Goal: Task Accomplishment & Management: Use online tool/utility

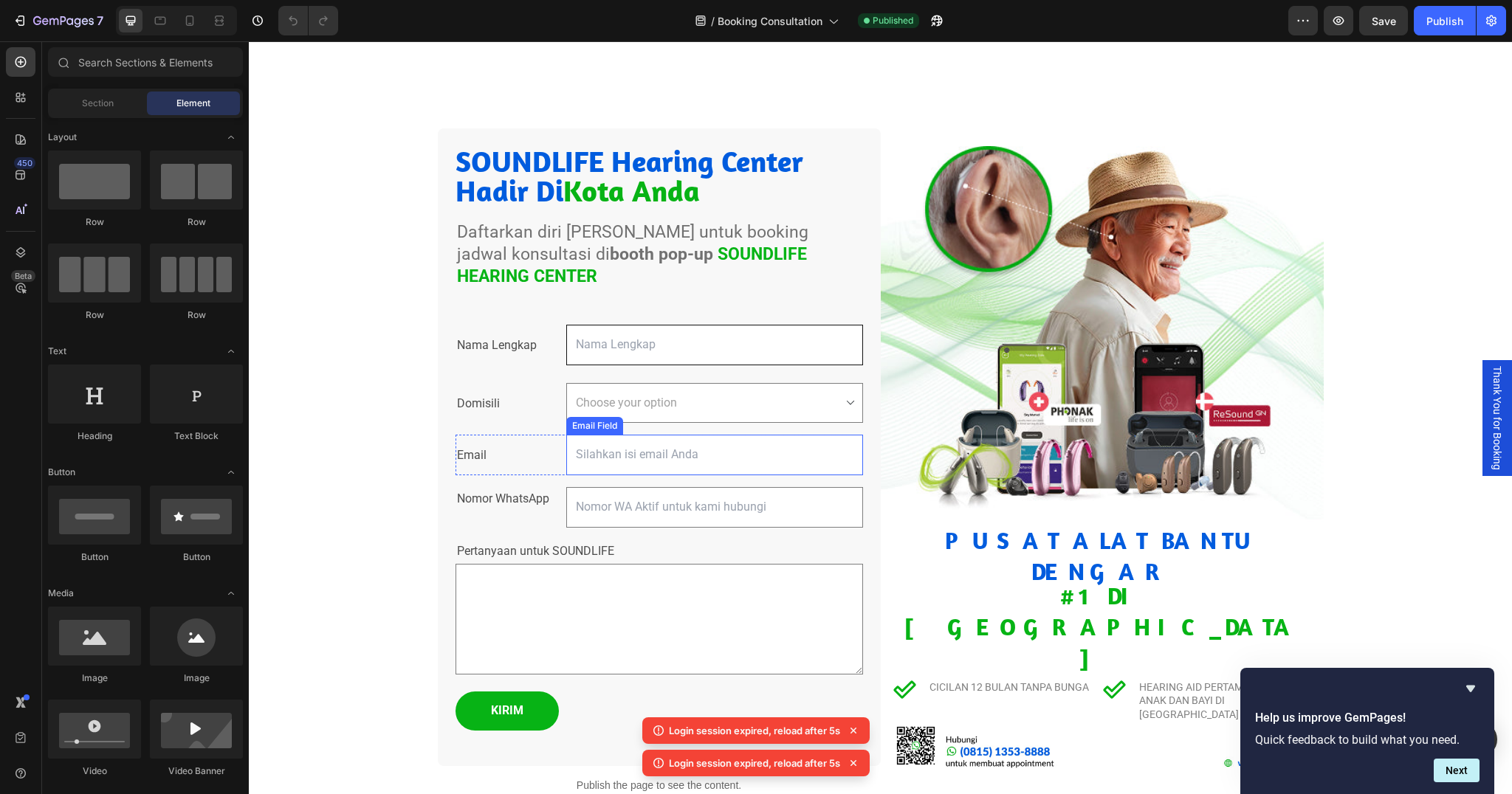
scroll to position [178, 0]
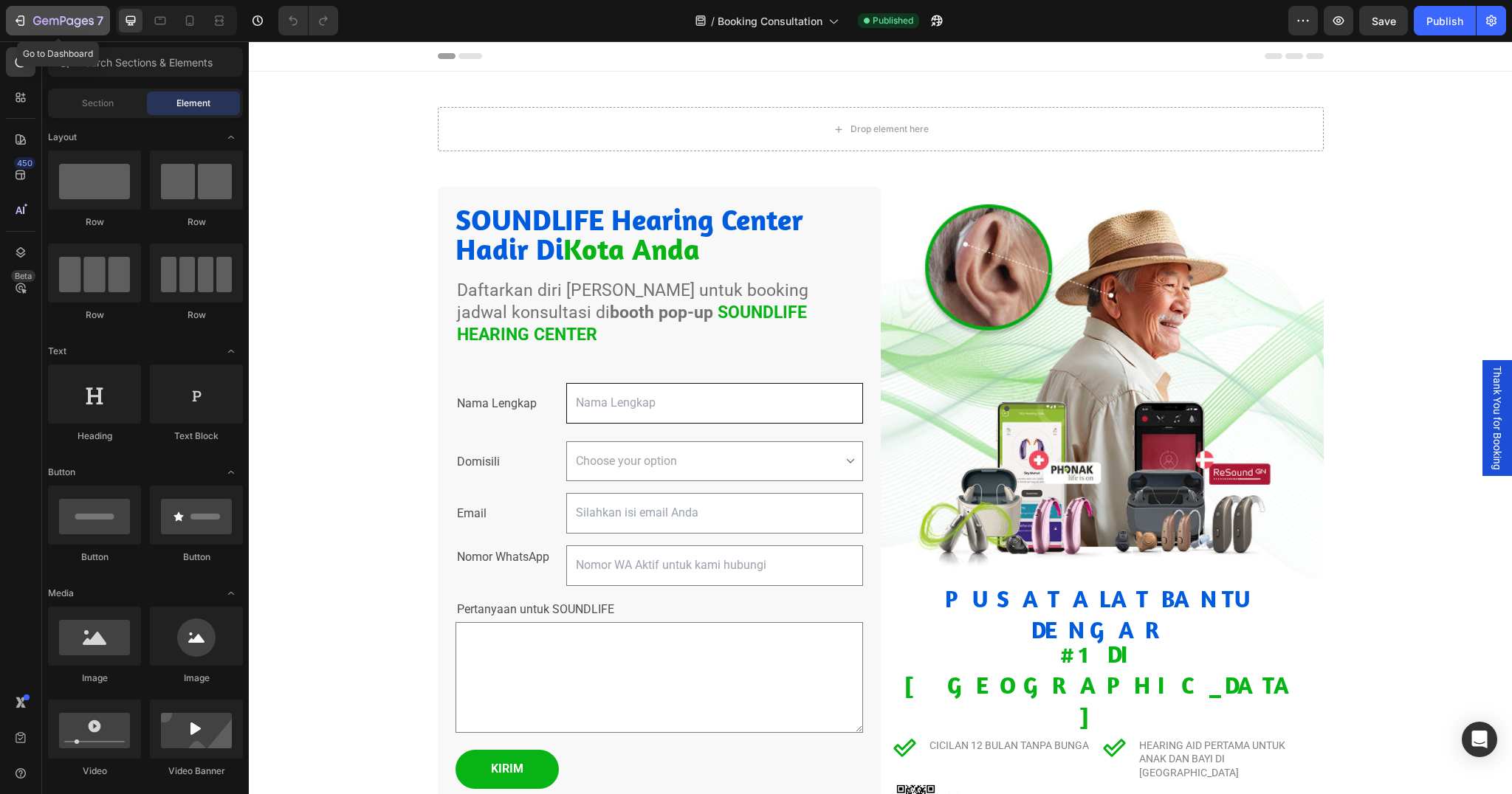
click at [26, 27] on icon "button" at bounding box center [20, 20] width 15 height 15
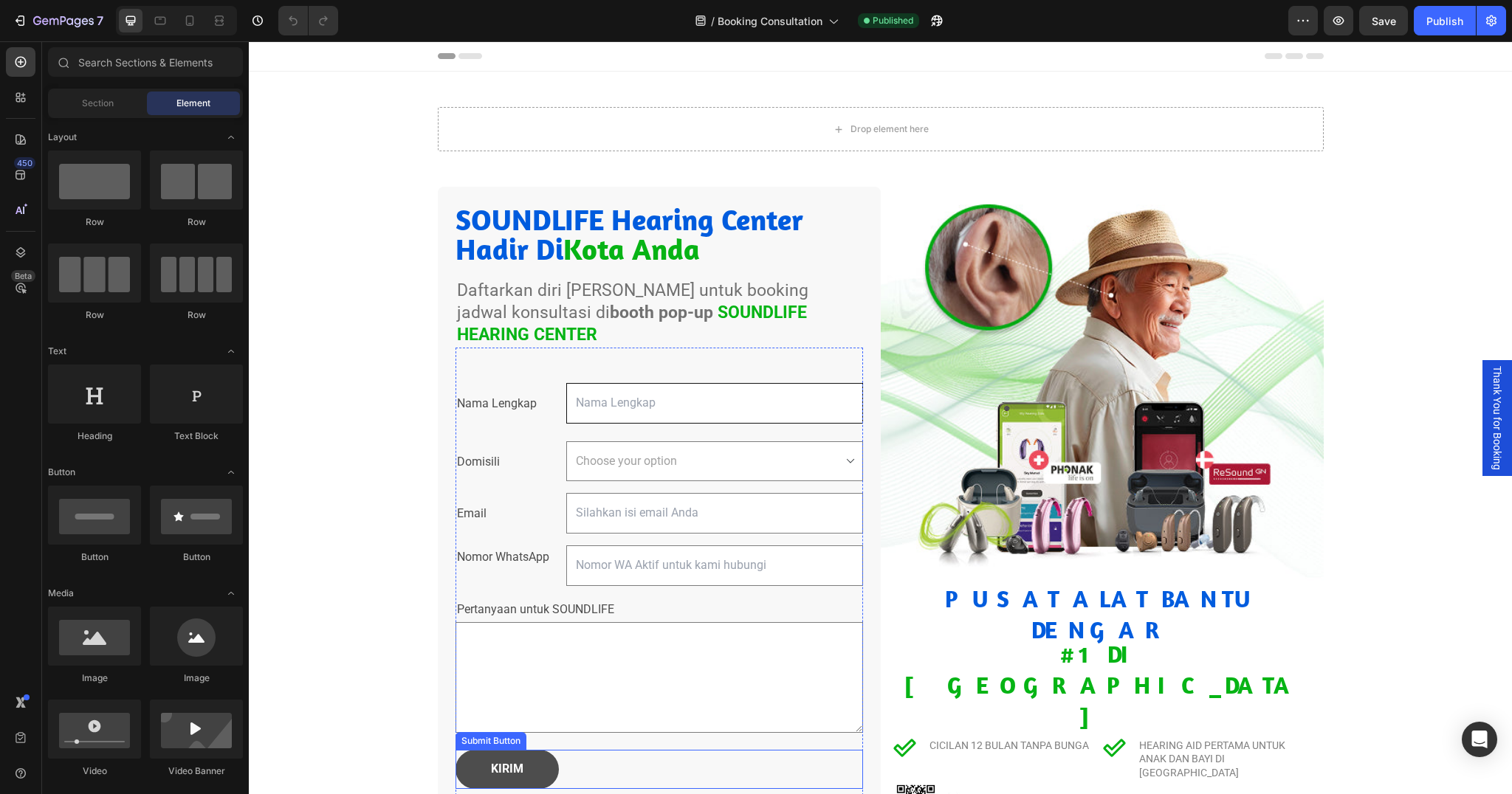
click at [522, 750] on button "KIRIM" at bounding box center [507, 769] width 103 height 39
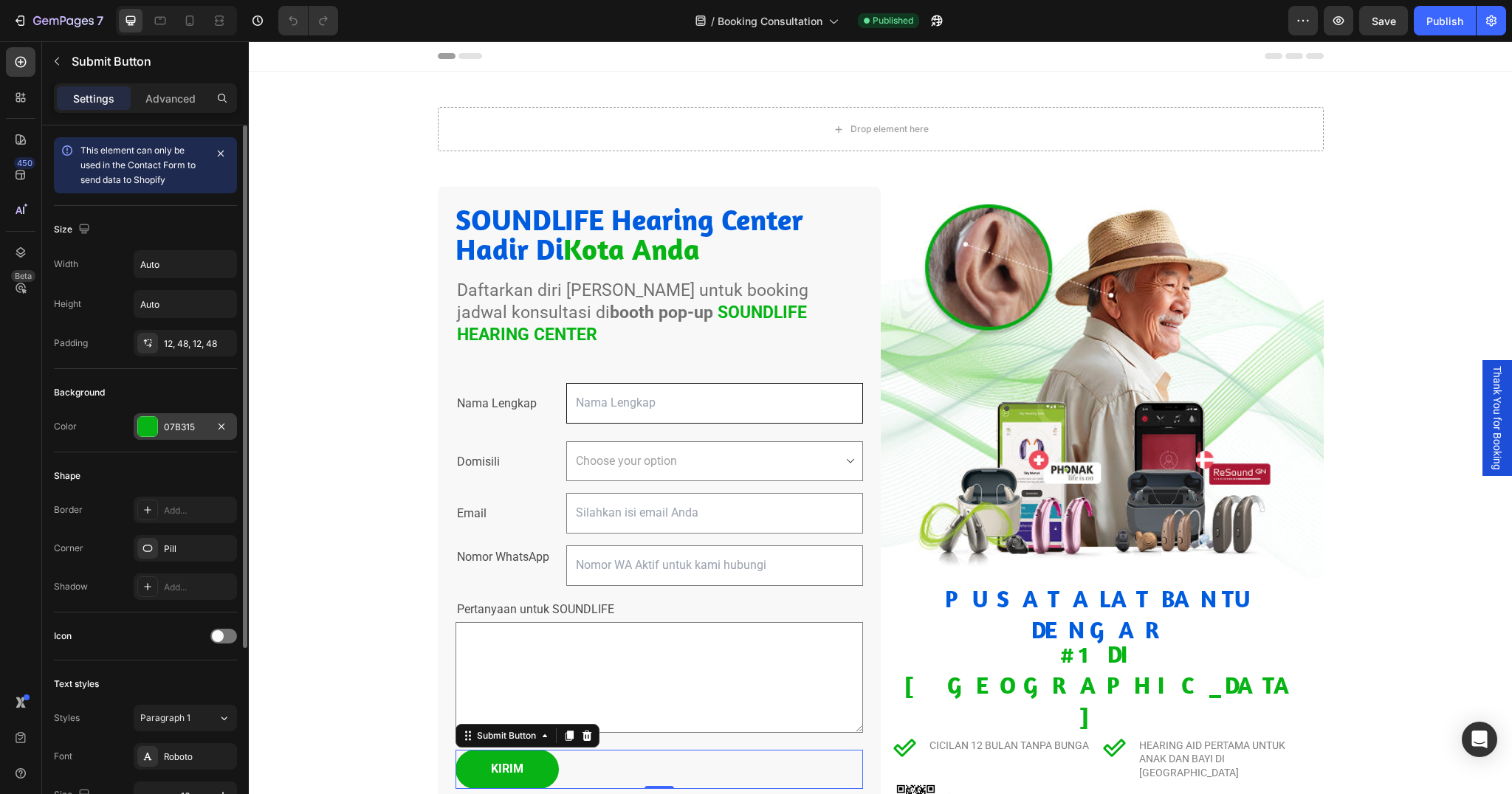
click at [200, 438] on div "07B315" at bounding box center [185, 427] width 103 height 27
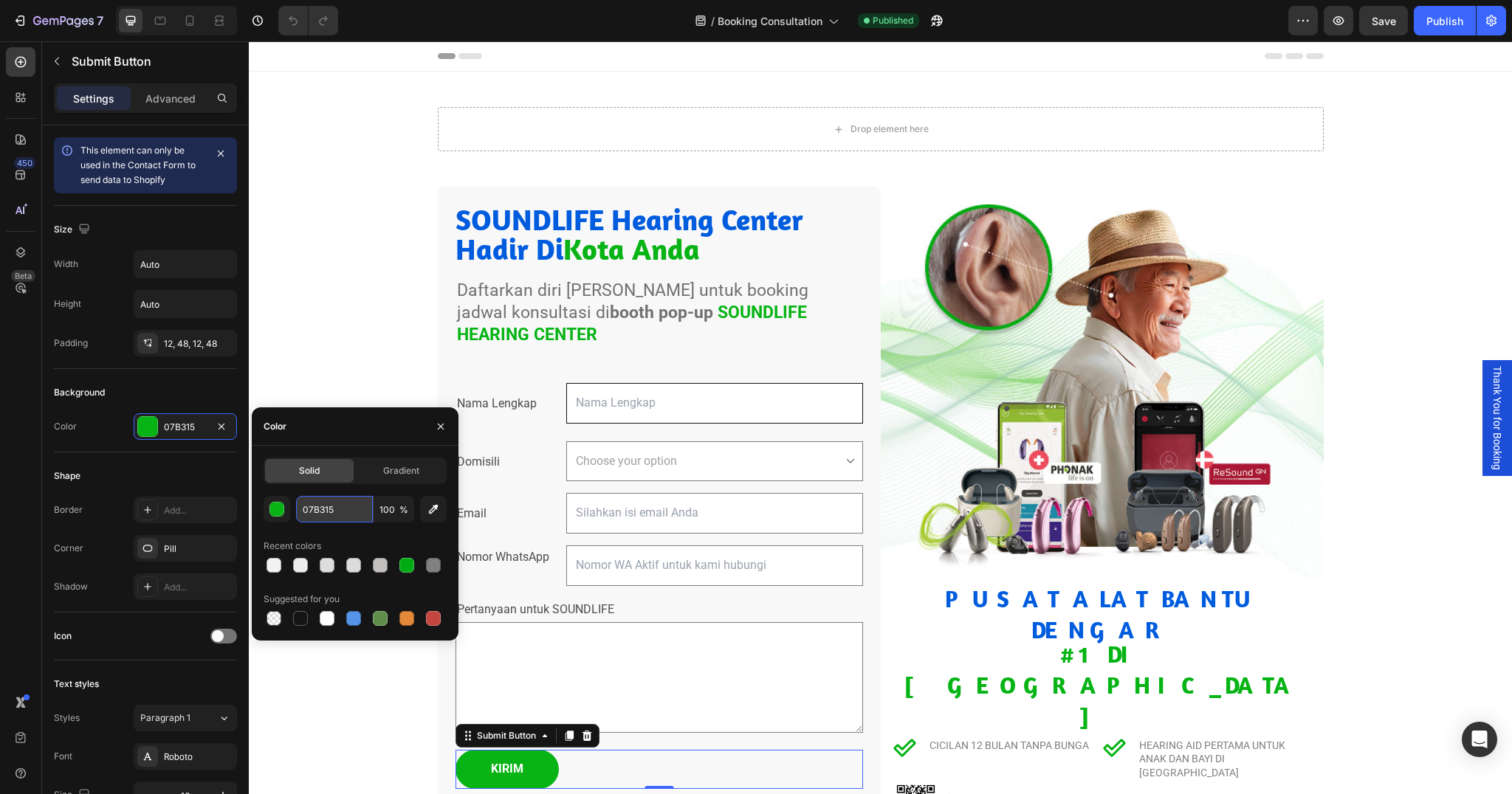
click at [346, 499] on input "07B315" at bounding box center [334, 509] width 77 height 27
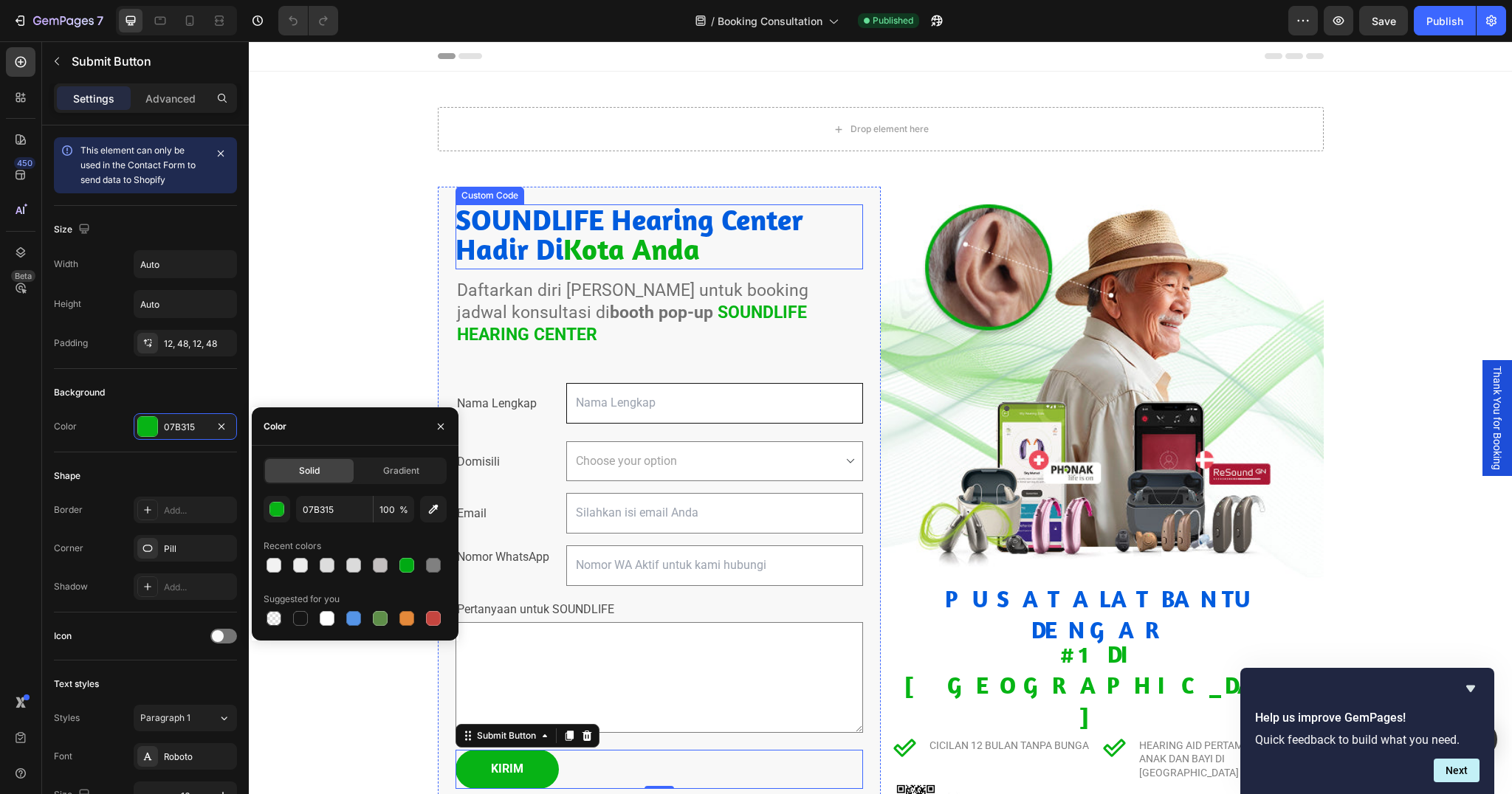
click at [607, 220] on h2 "SOUNDLIFE Hearing Center Hadir Di Kota Anda" at bounding box center [659, 234] width 407 height 59
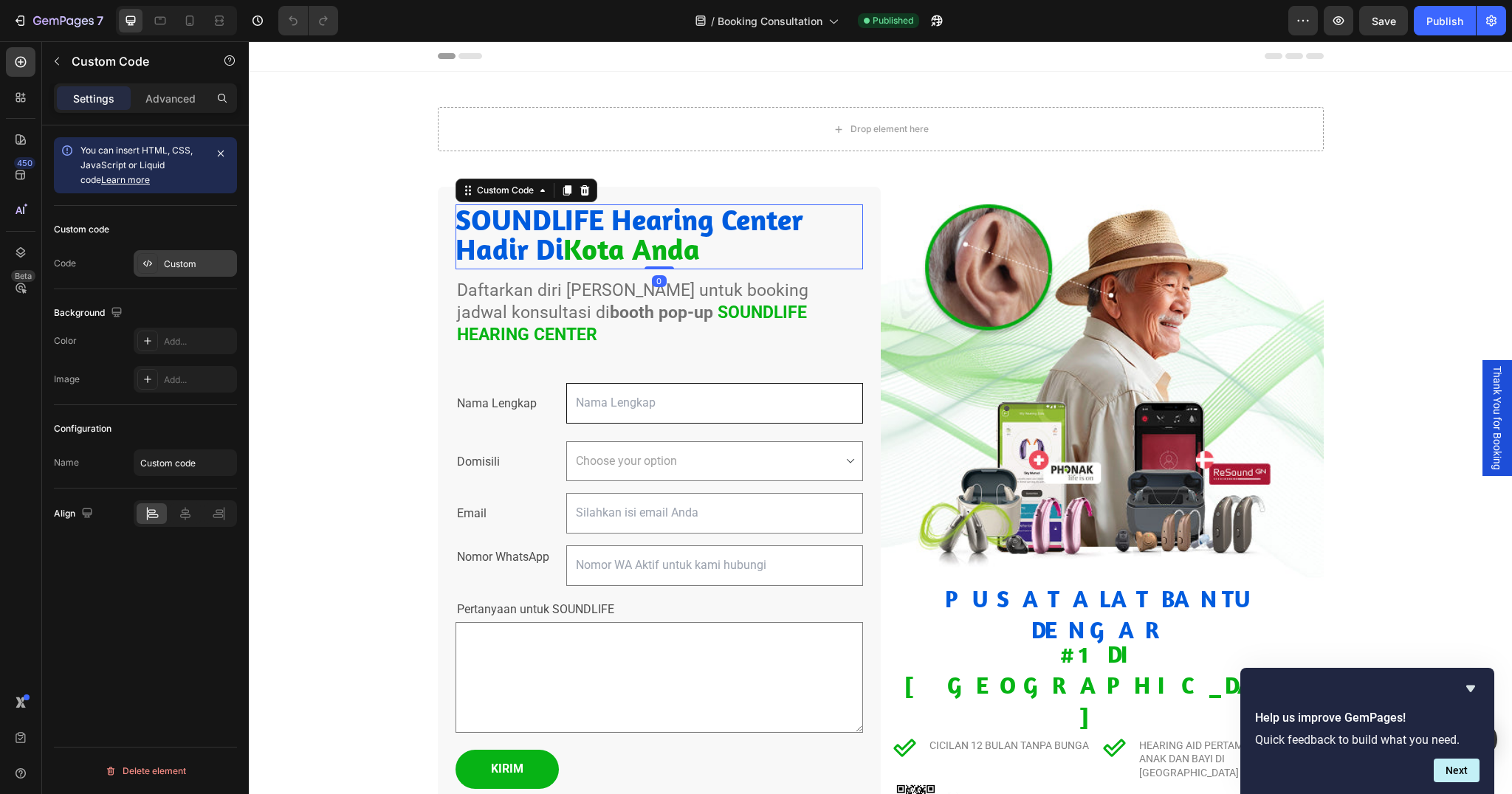
click at [171, 258] on div "Custom" at bounding box center [198, 264] width 70 height 13
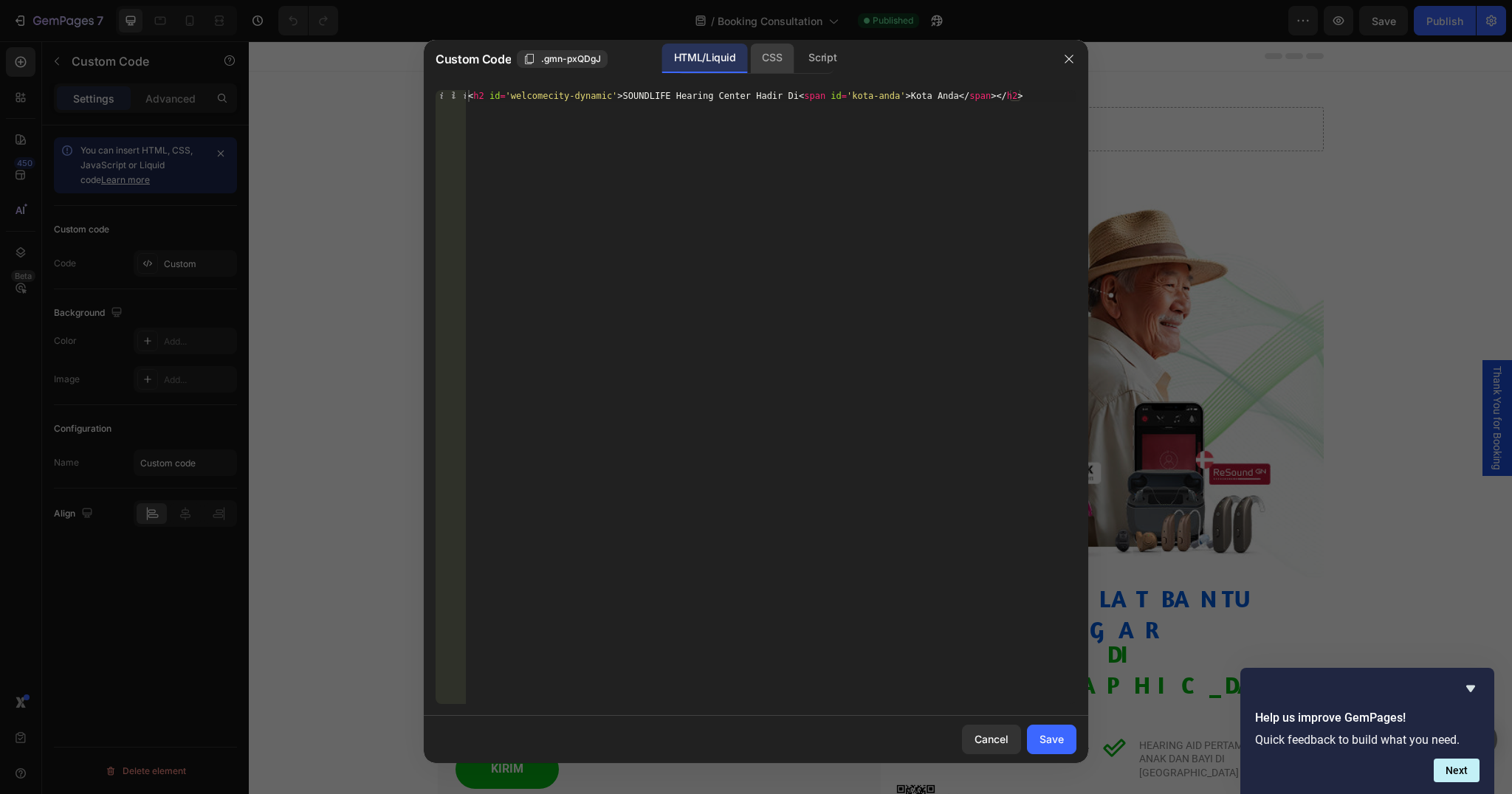
click at [774, 57] on div "CSS" at bounding box center [771, 58] width 43 height 29
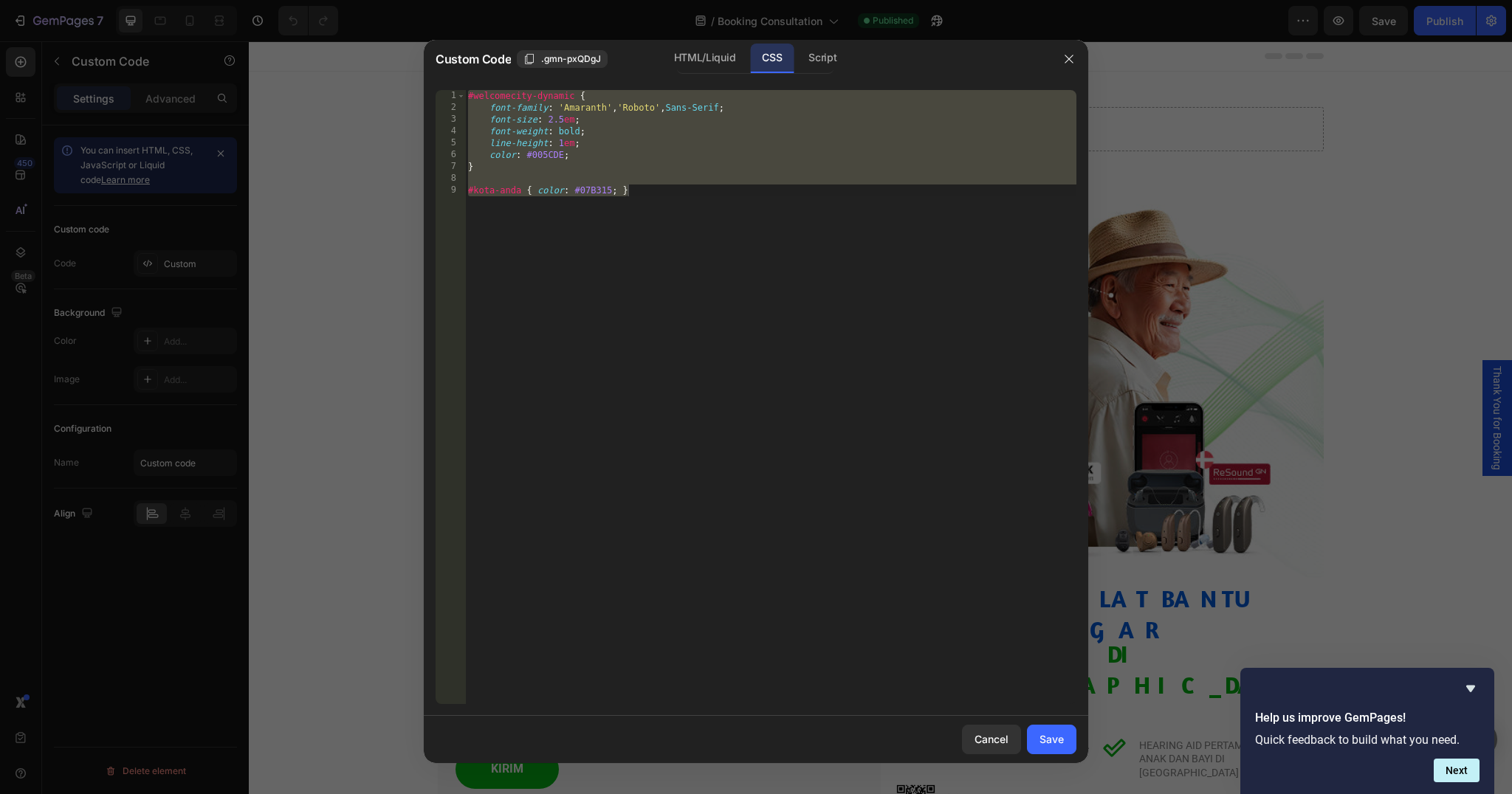
click at [539, 157] on div "#welcomecity-dynamic { font-family : ' Amaranth ' , ' Roboto ' , Sans-Serif ; f…" at bounding box center [771, 409] width 612 height 638
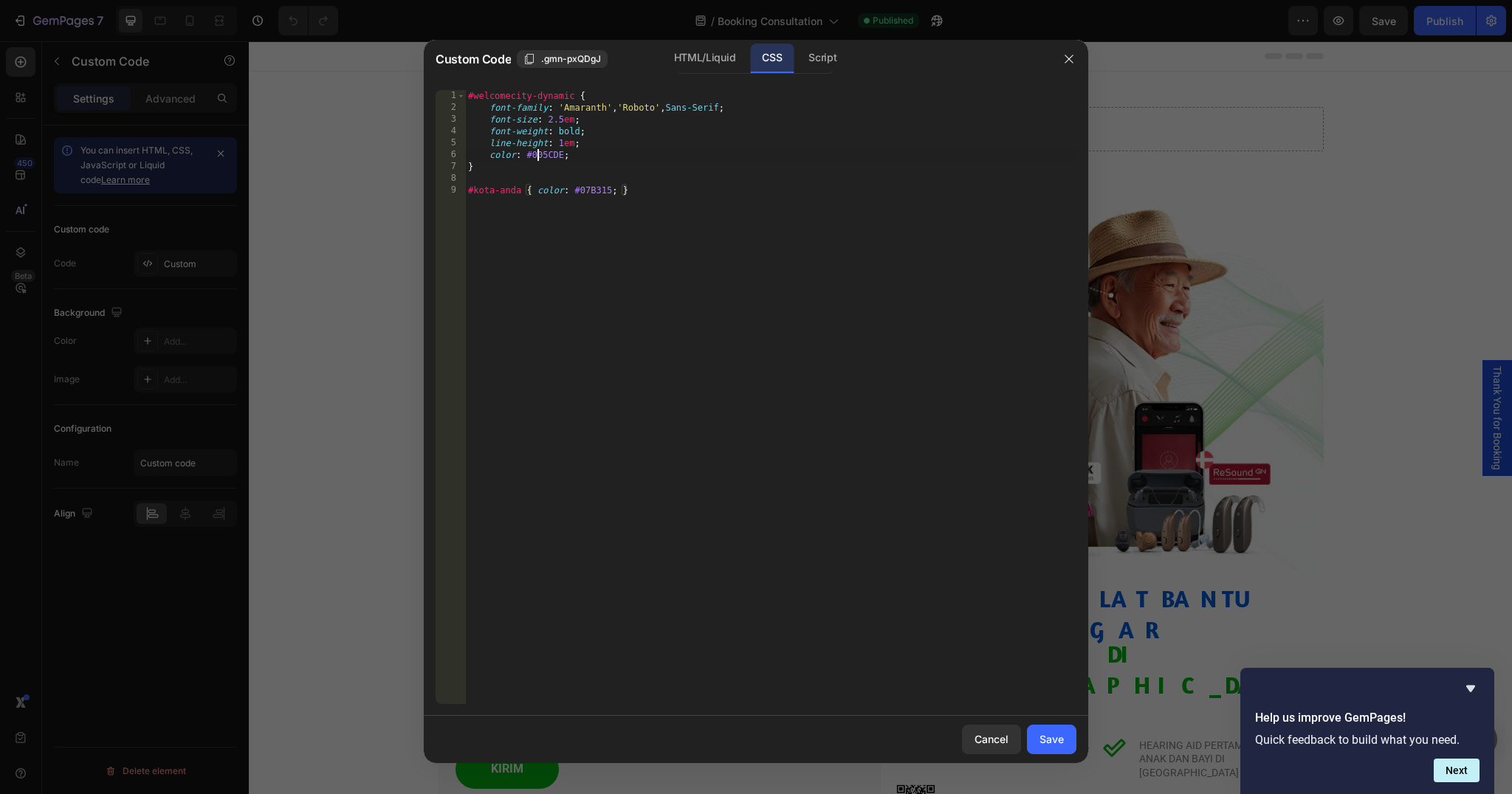
click at [539, 157] on div "#welcomecity-dynamic { font-family : ' Amaranth ' , ' Roboto ' , Sans-Serif ; f…" at bounding box center [771, 409] width 612 height 638
click at [587, 195] on div "#welcomecity-dynamic { font-family : ' Amaranth ' , ' Roboto ' , Sans-Serif ; f…" at bounding box center [771, 409] width 612 height 638
type textarea "#kota-anda { color: #07B315; }"
click at [587, 195] on div "#welcomecity-dynamic { font-family : ' Amaranth ' , ' Roboto ' , Sans-Serif ; f…" at bounding box center [771, 409] width 612 height 638
click at [301, 352] on div at bounding box center [756, 397] width 1512 height 794
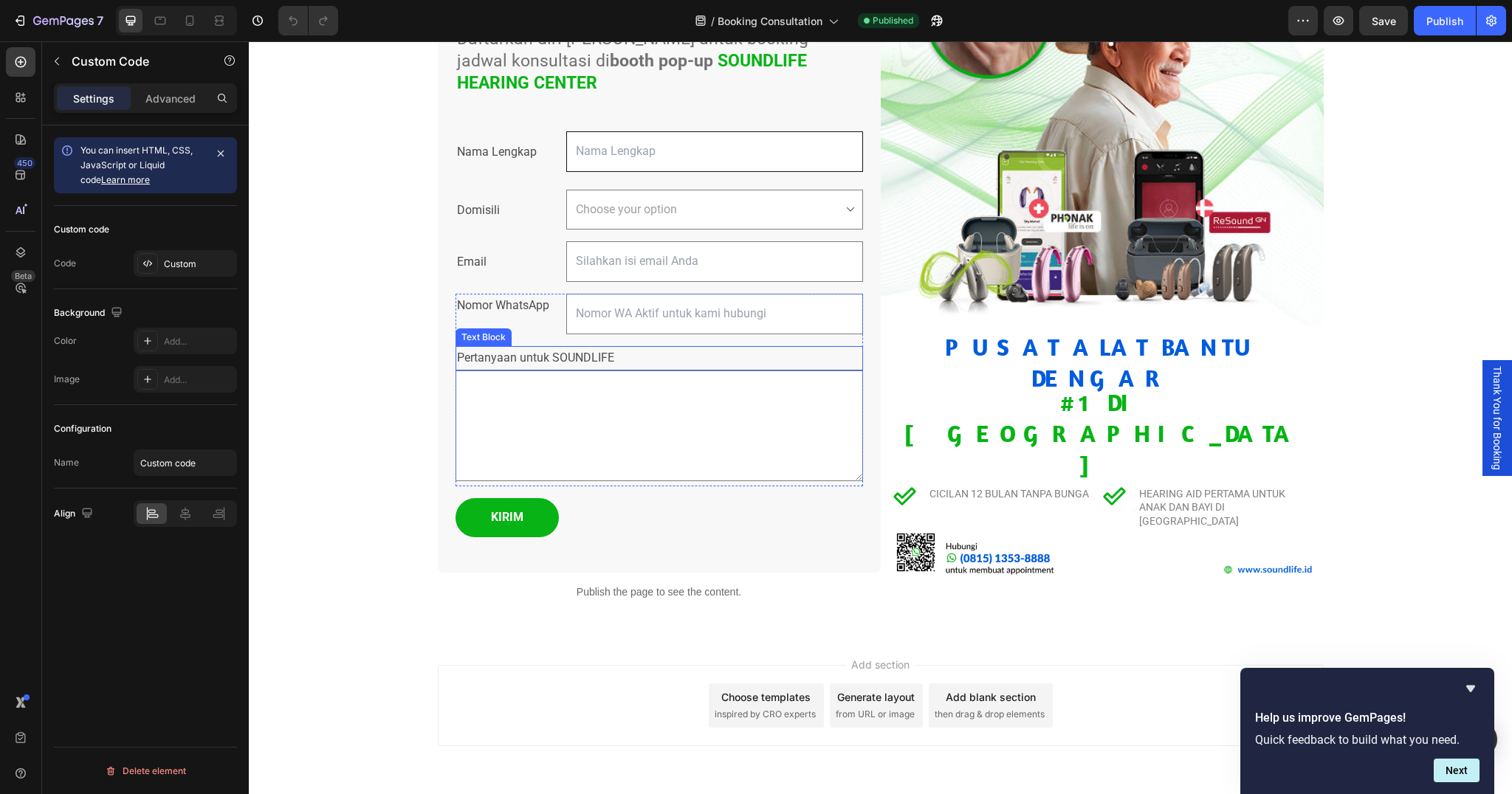
scroll to position [283, 0]
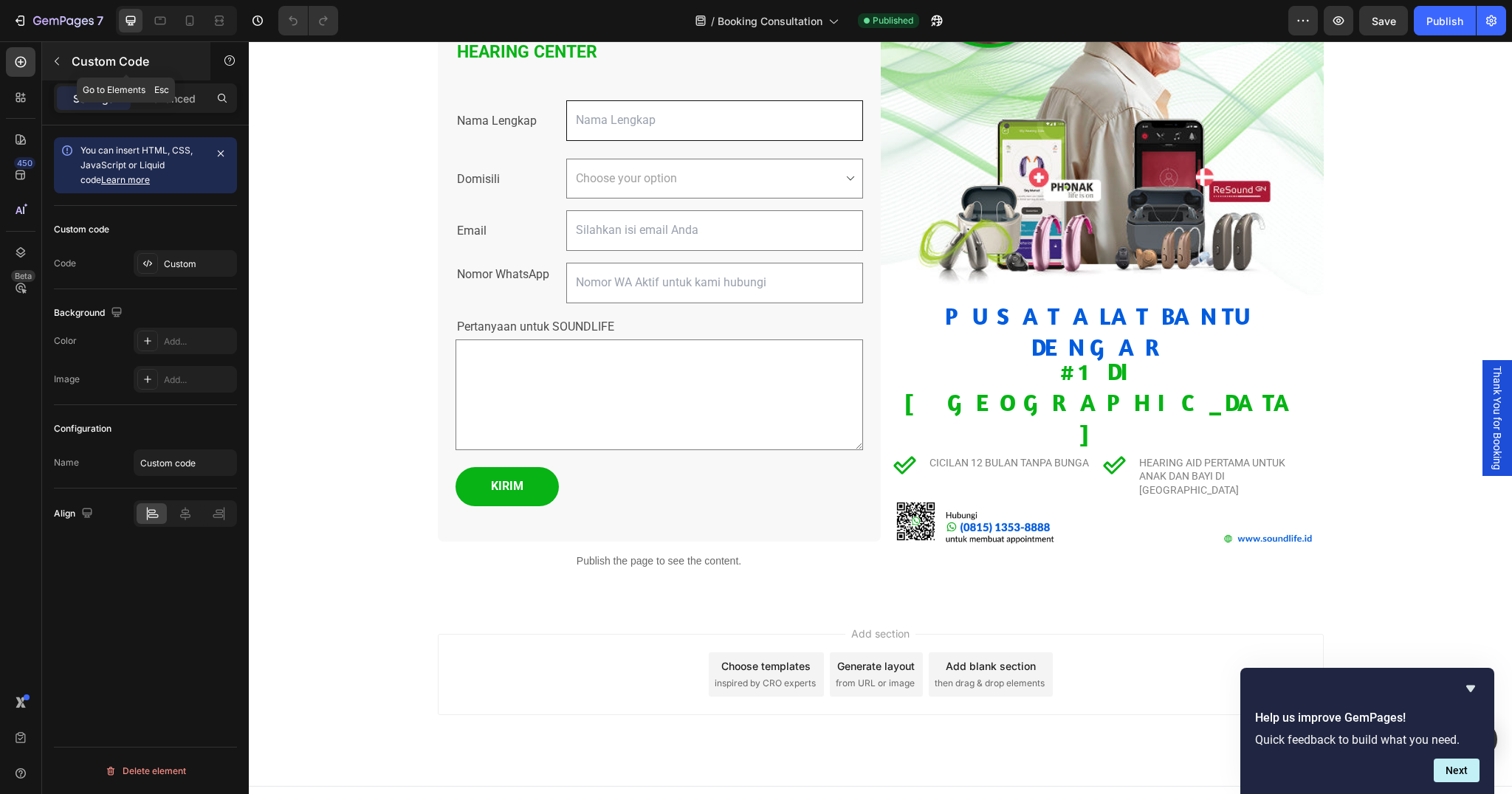
click at [70, 62] on div "Custom Code" at bounding box center [126, 61] width 168 height 38
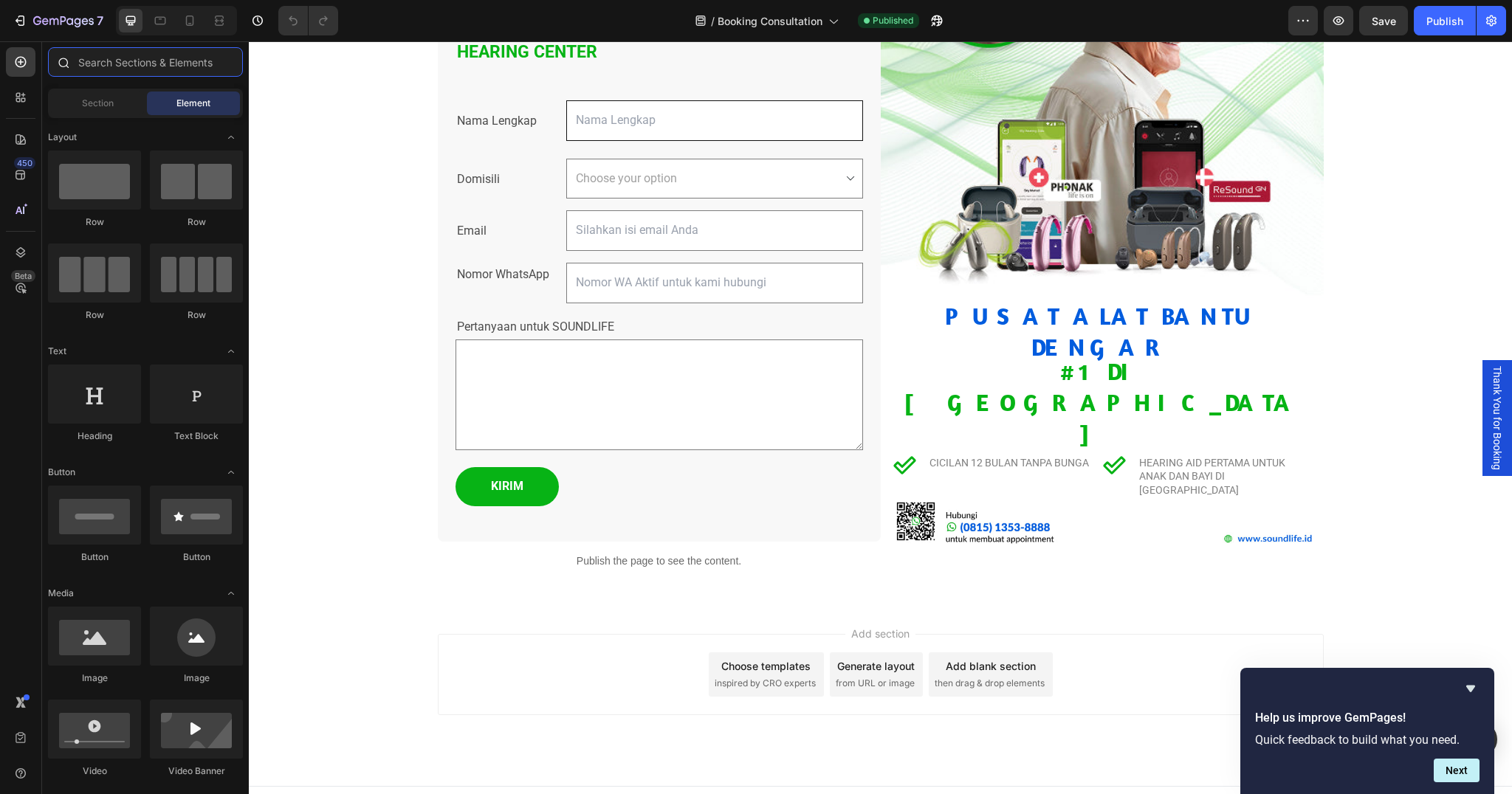
click at [141, 71] on input "text" at bounding box center [146, 62] width 195 height 29
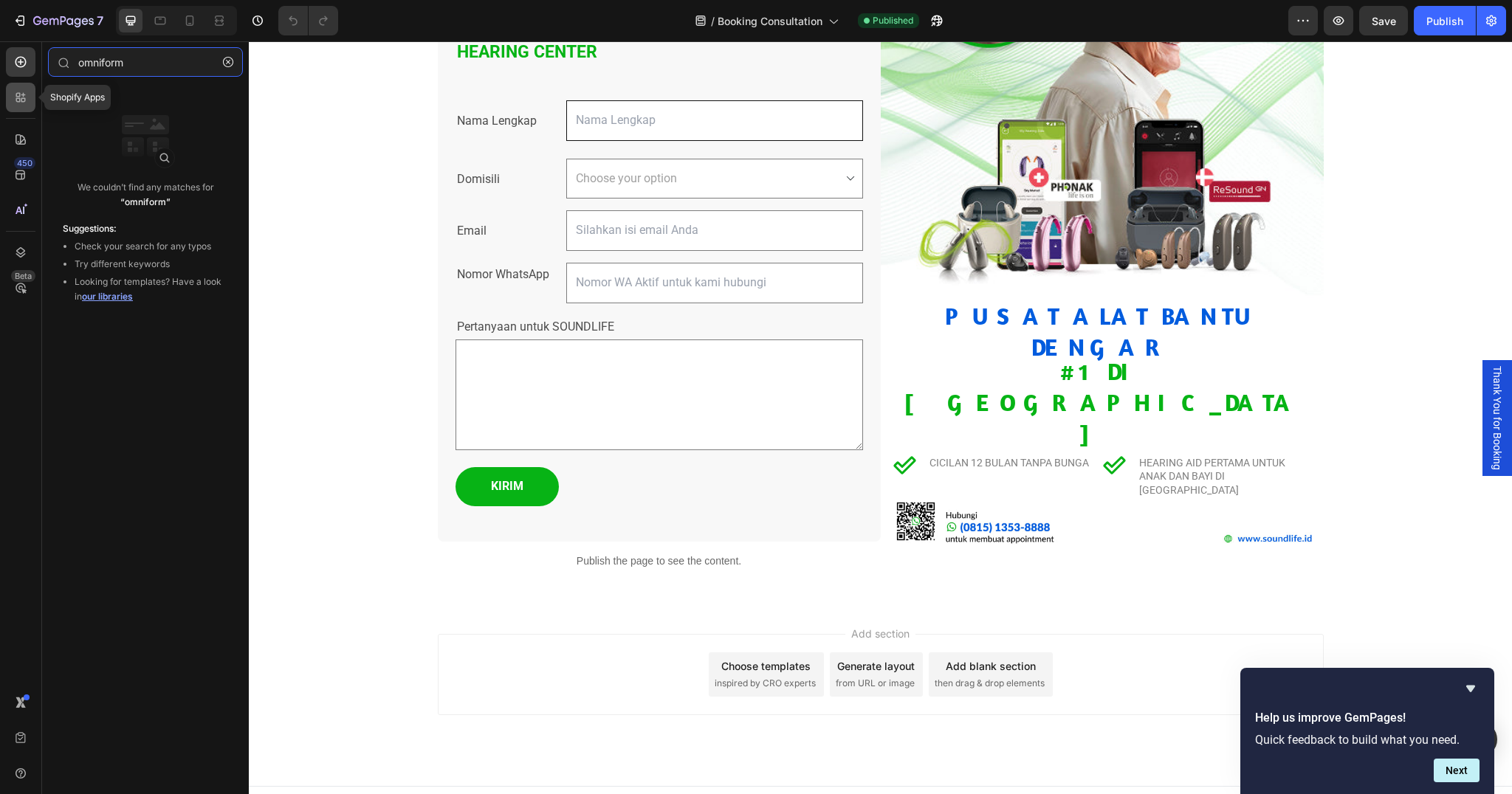
type input "omniform"
click at [26, 92] on icon at bounding box center [20, 97] width 15 height 15
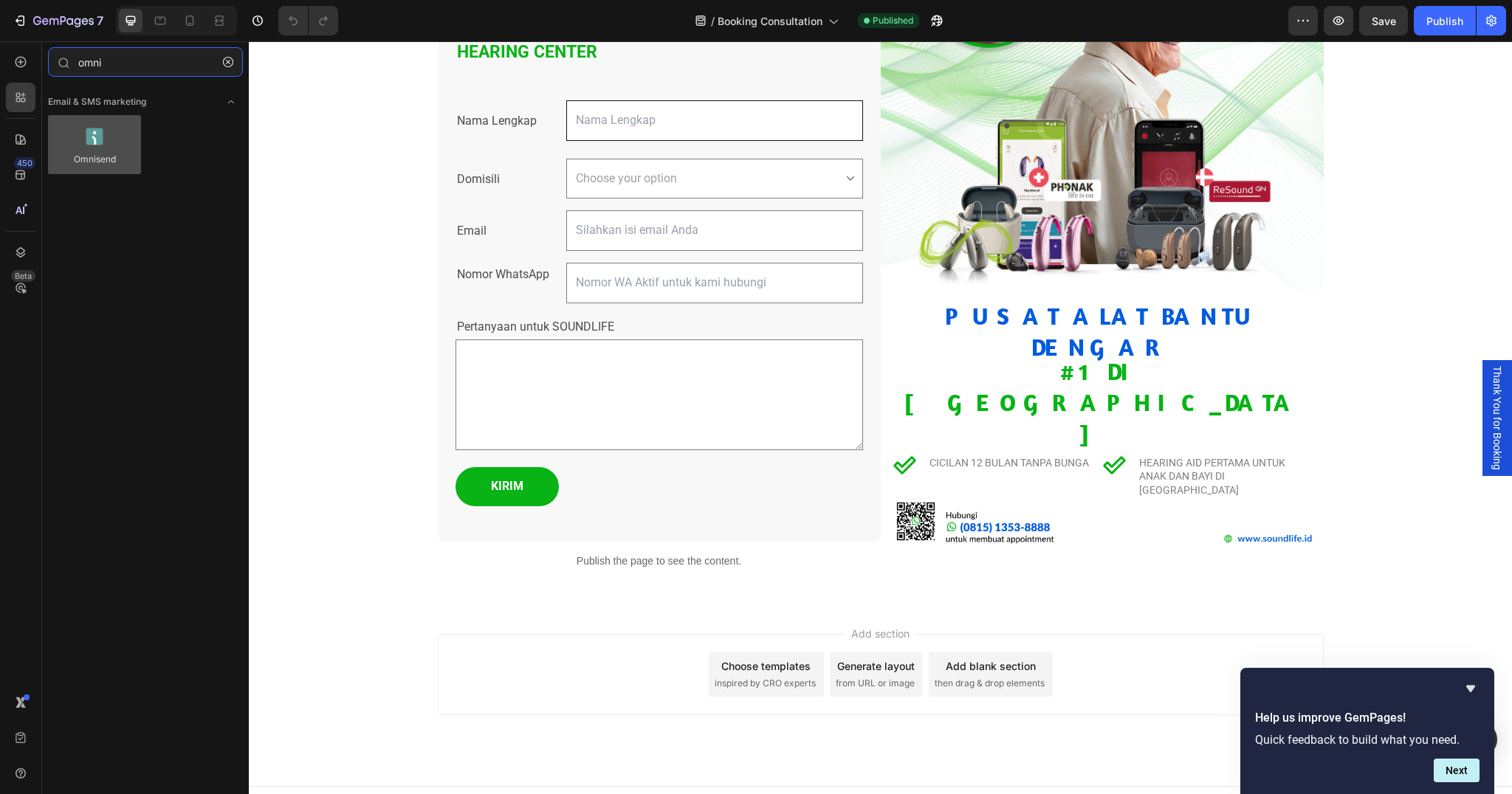
type input "omni"
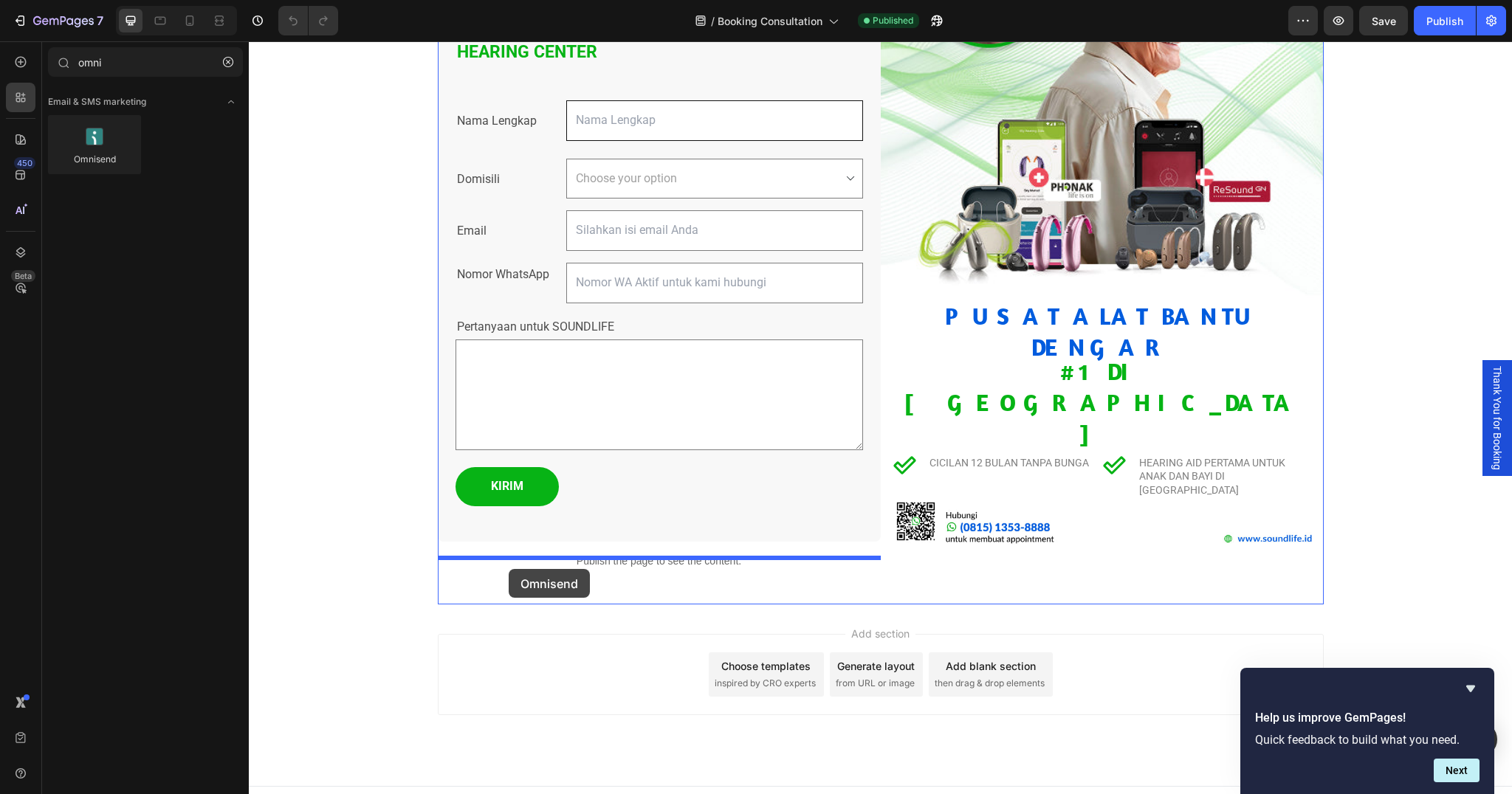
drag, startPoint x: 338, startPoint y: 195, endPoint x: 509, endPoint y: 569, distance: 411.2
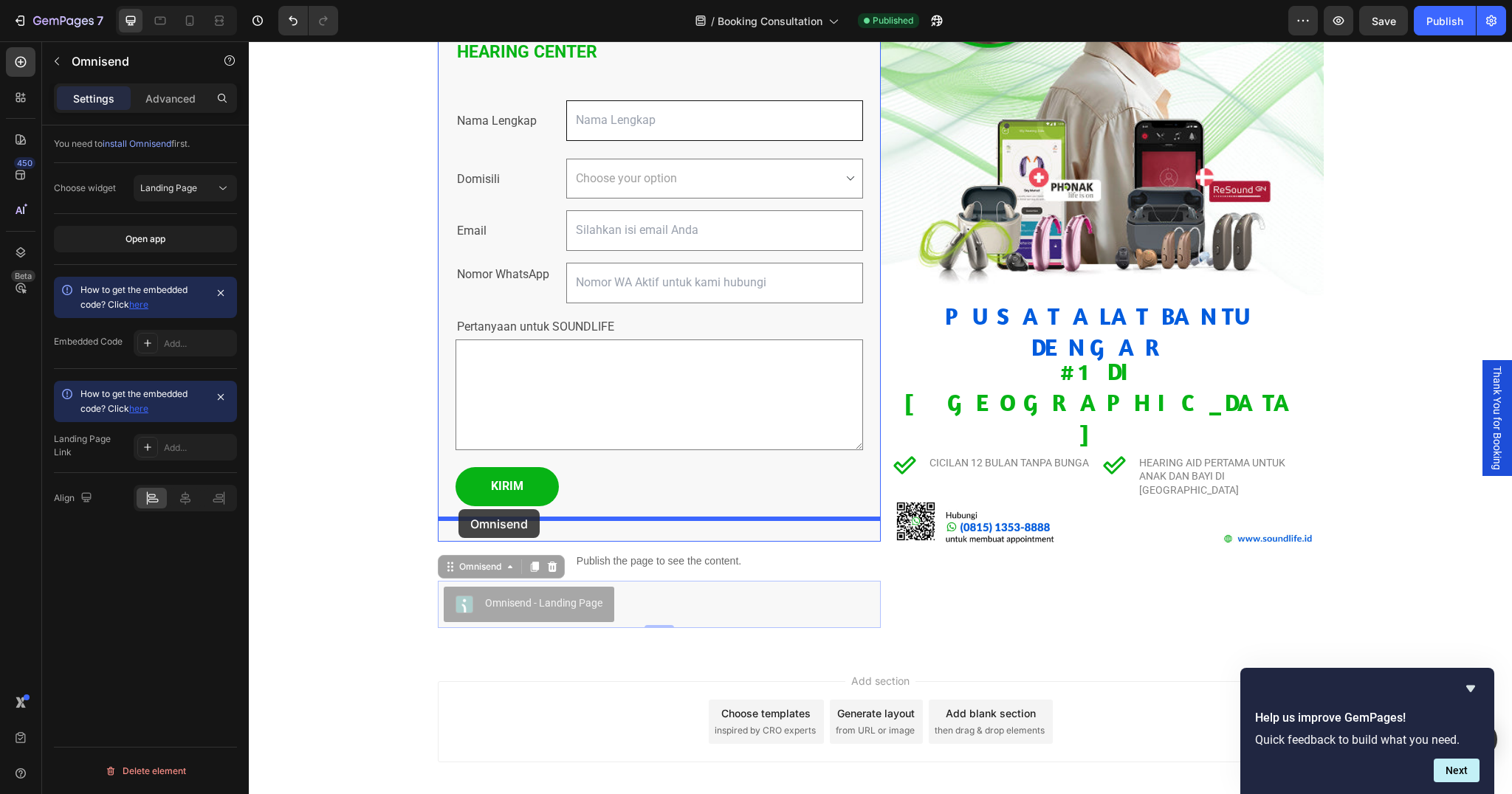
drag, startPoint x: 451, startPoint y: 538, endPoint x: 459, endPoint y: 509, distance: 30.1
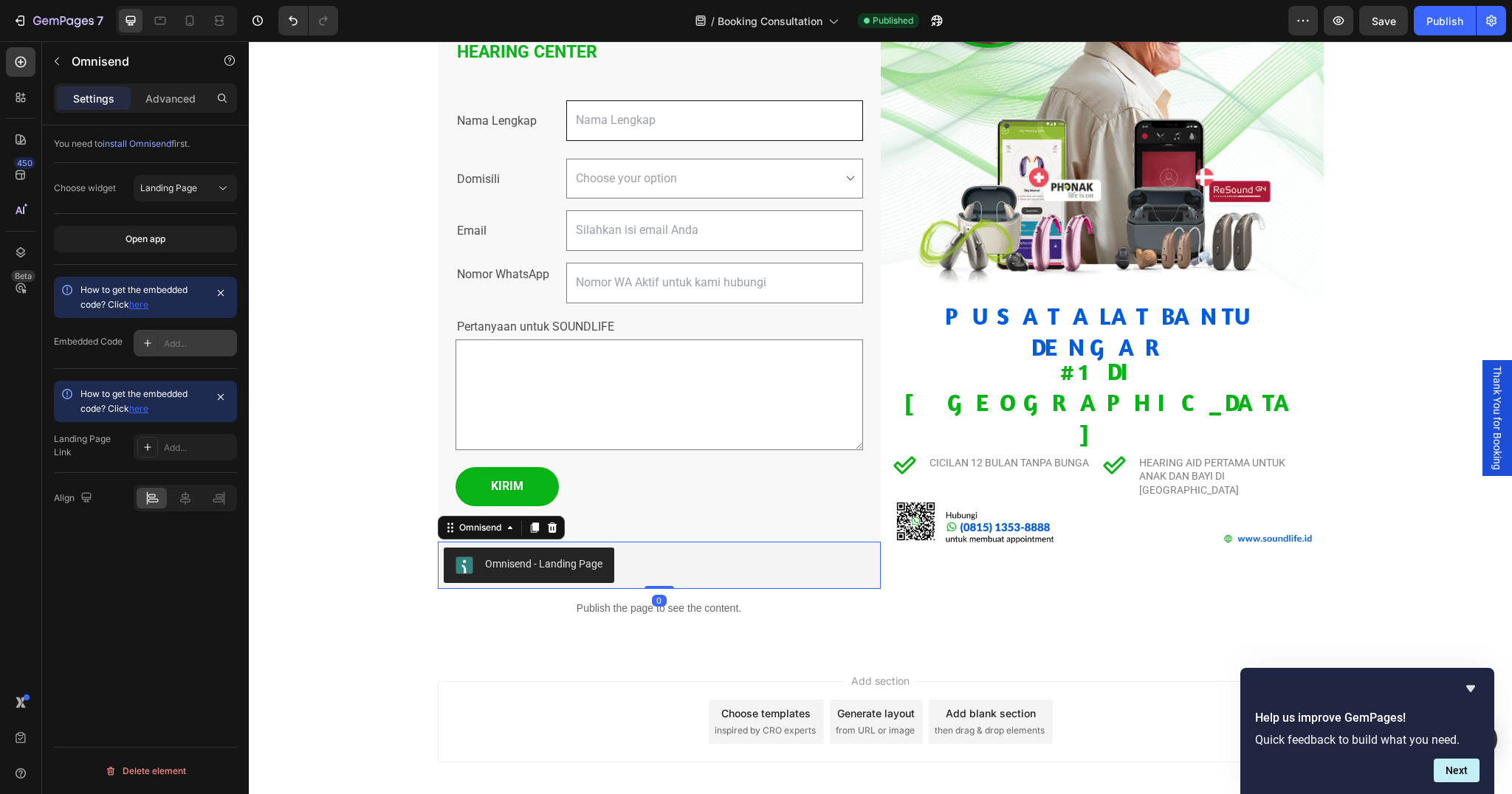
click at [180, 339] on div "Add..." at bounding box center [198, 344] width 70 height 13
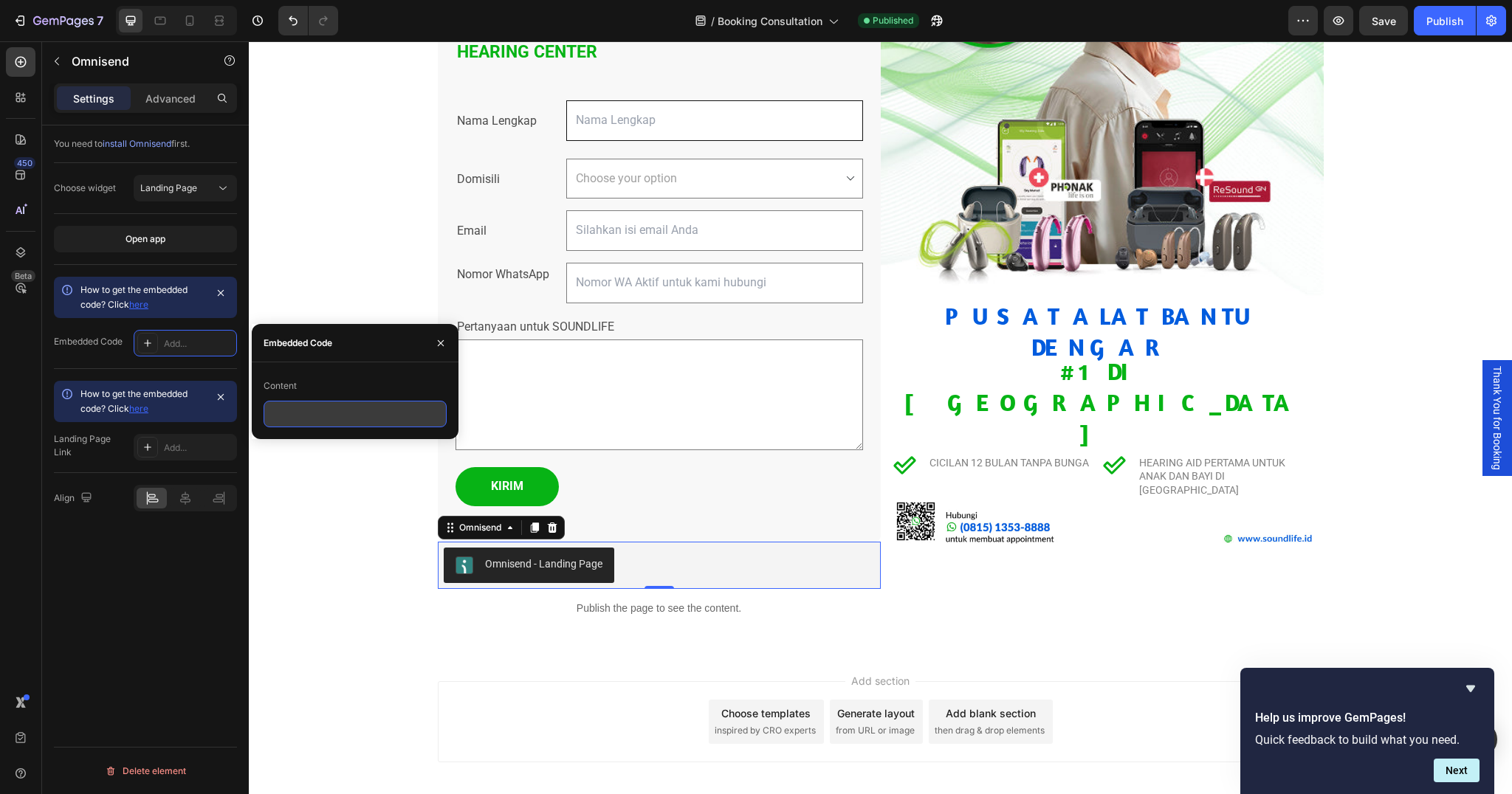
click at [320, 414] on input "text" at bounding box center [355, 414] width 183 height 27
paste input "<div id="omnisend-embedded-v2-68d9f249e4d9da6b6d0133ec"></div>"
type input "<div id="omnisend-embedded-v2-68d9f249e4d9da6b6d0133ec"></div>"
click at [302, 547] on div "SOUNDLIFE Hearing Center Hadir Di Kota Anda Custom Code Daftarkan diri Anda unt…" at bounding box center [880, 220] width 1263 height 863
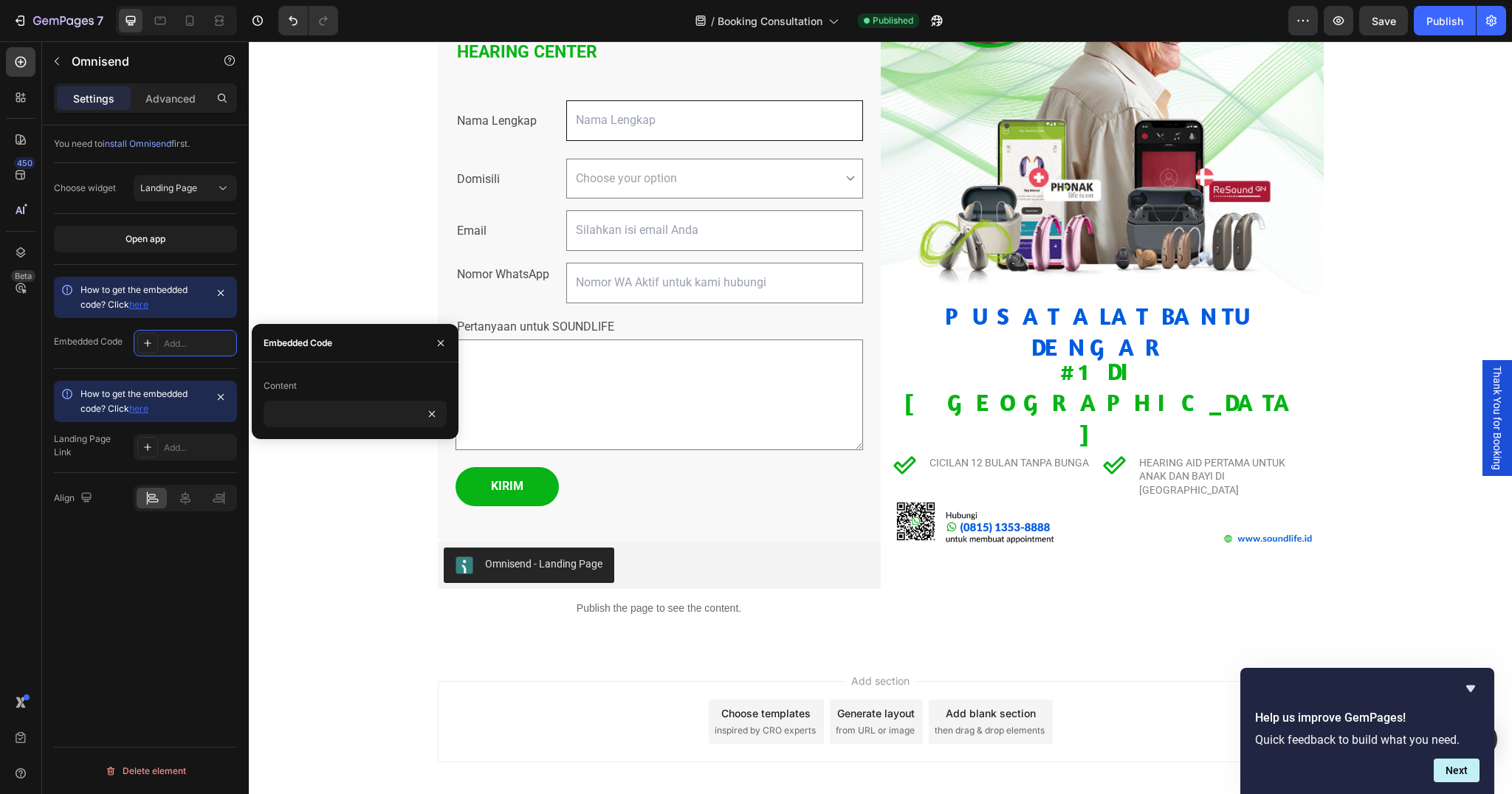
scroll to position [0, 0]
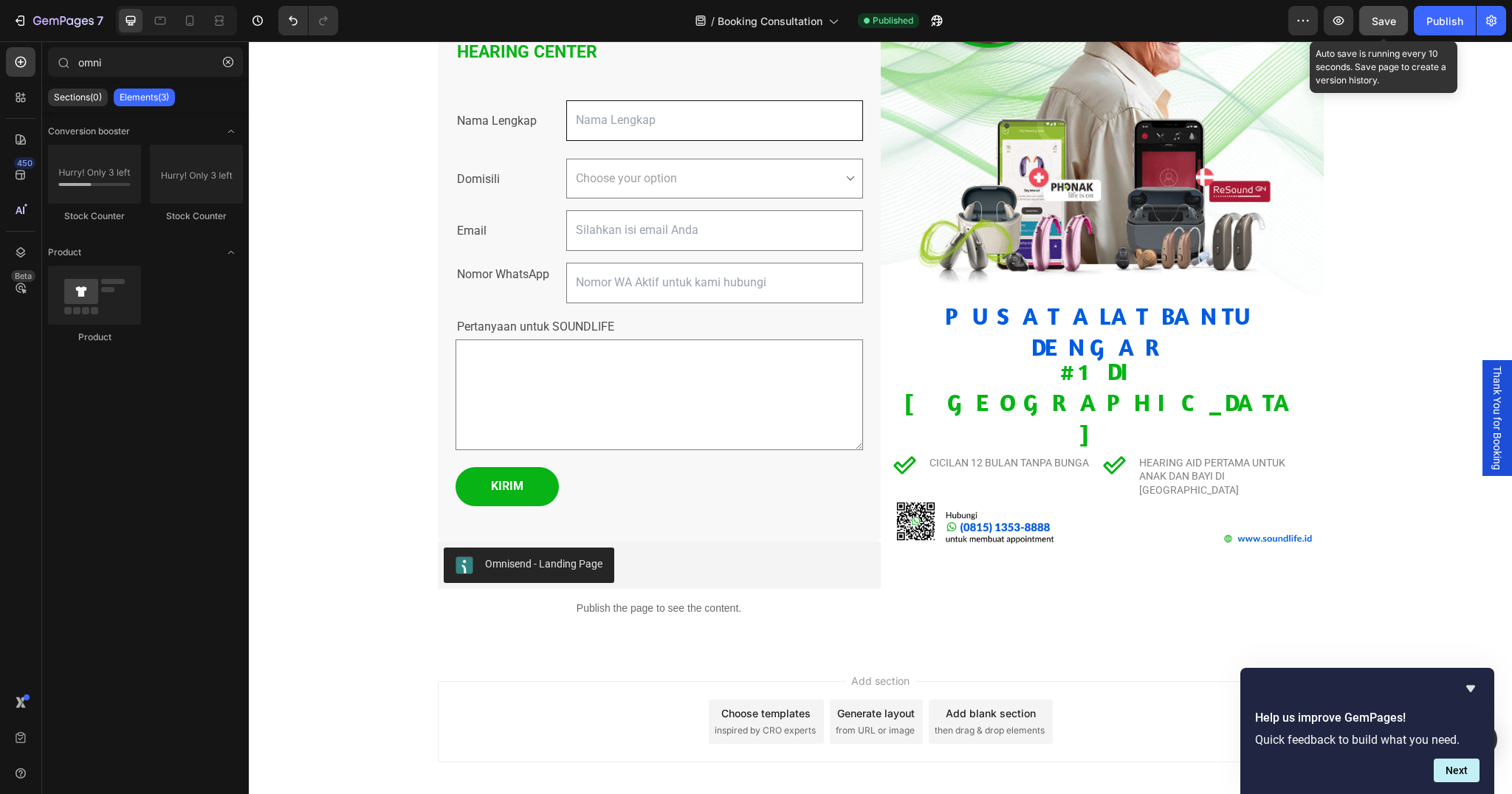
click at [1379, 26] on span "Save" at bounding box center [1384, 20] width 25 height 12
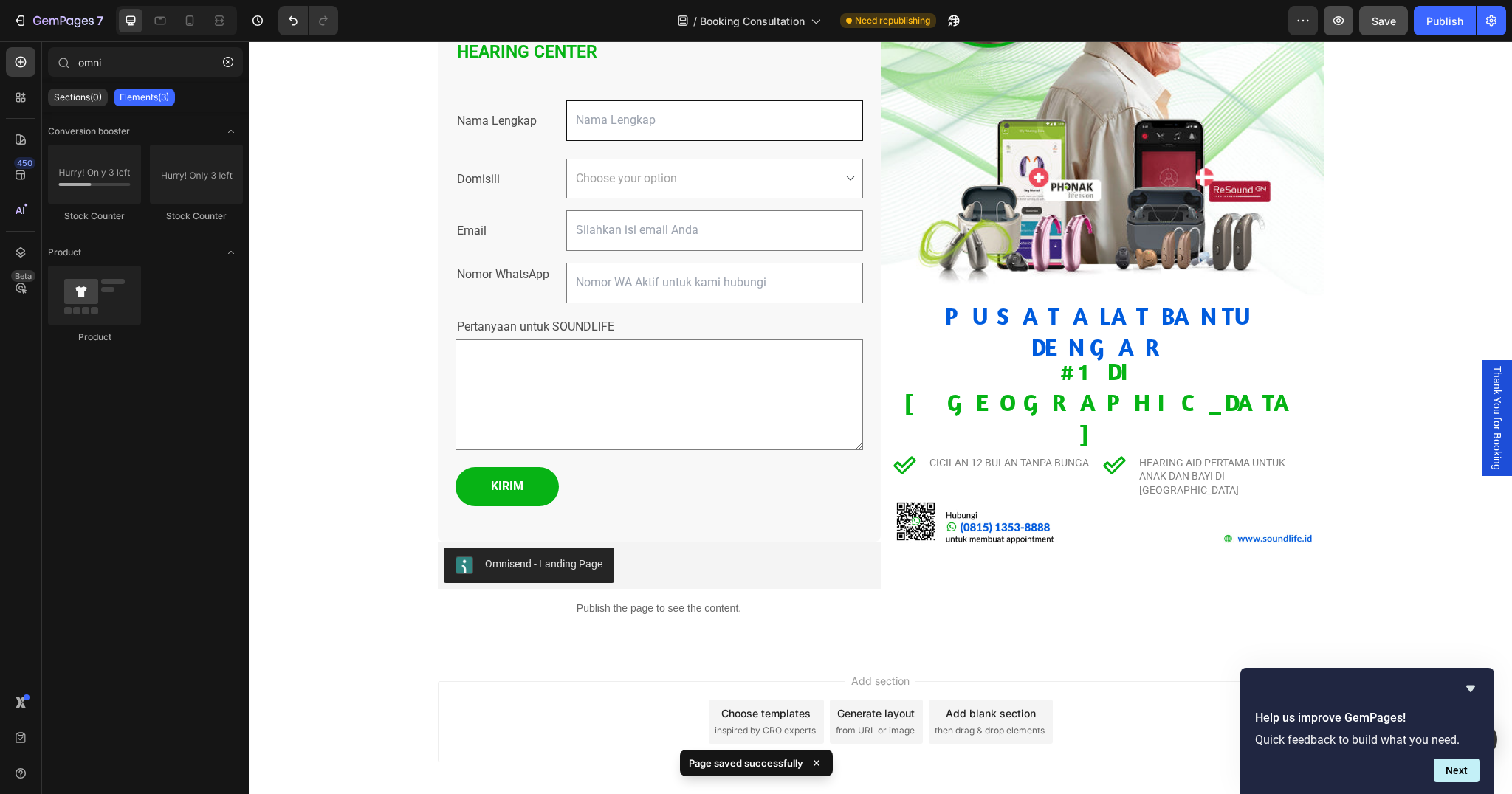
click at [1340, 26] on icon "button" at bounding box center [1339, 20] width 15 height 15
click at [1344, 18] on icon "button" at bounding box center [1339, 20] width 15 height 15
click at [227, 59] on icon "button" at bounding box center [228, 62] width 11 height 11
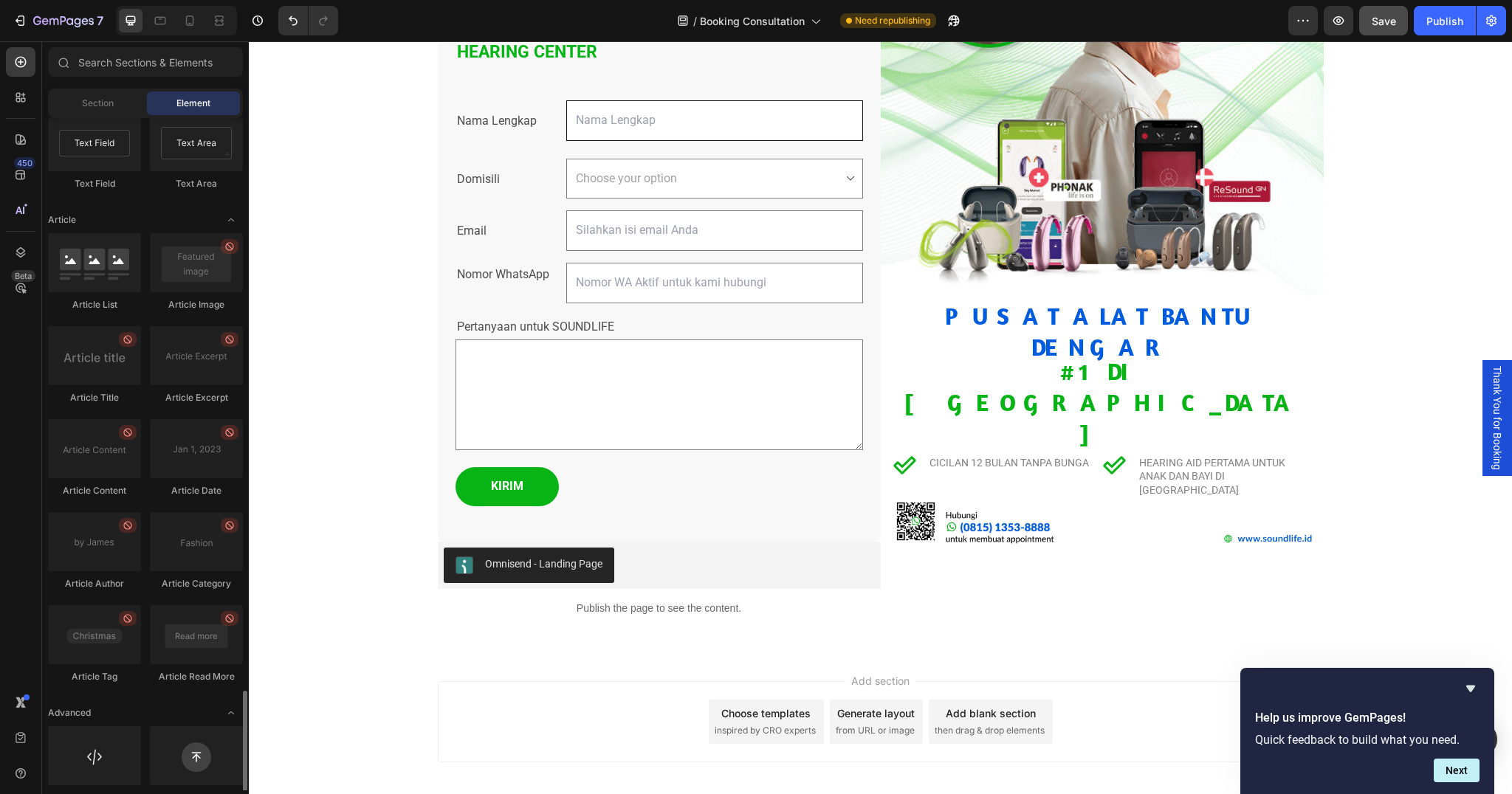
scroll to position [3672, 0]
click at [643, 601] on p "Publish the page to see the content." at bounding box center [659, 608] width 443 height 16
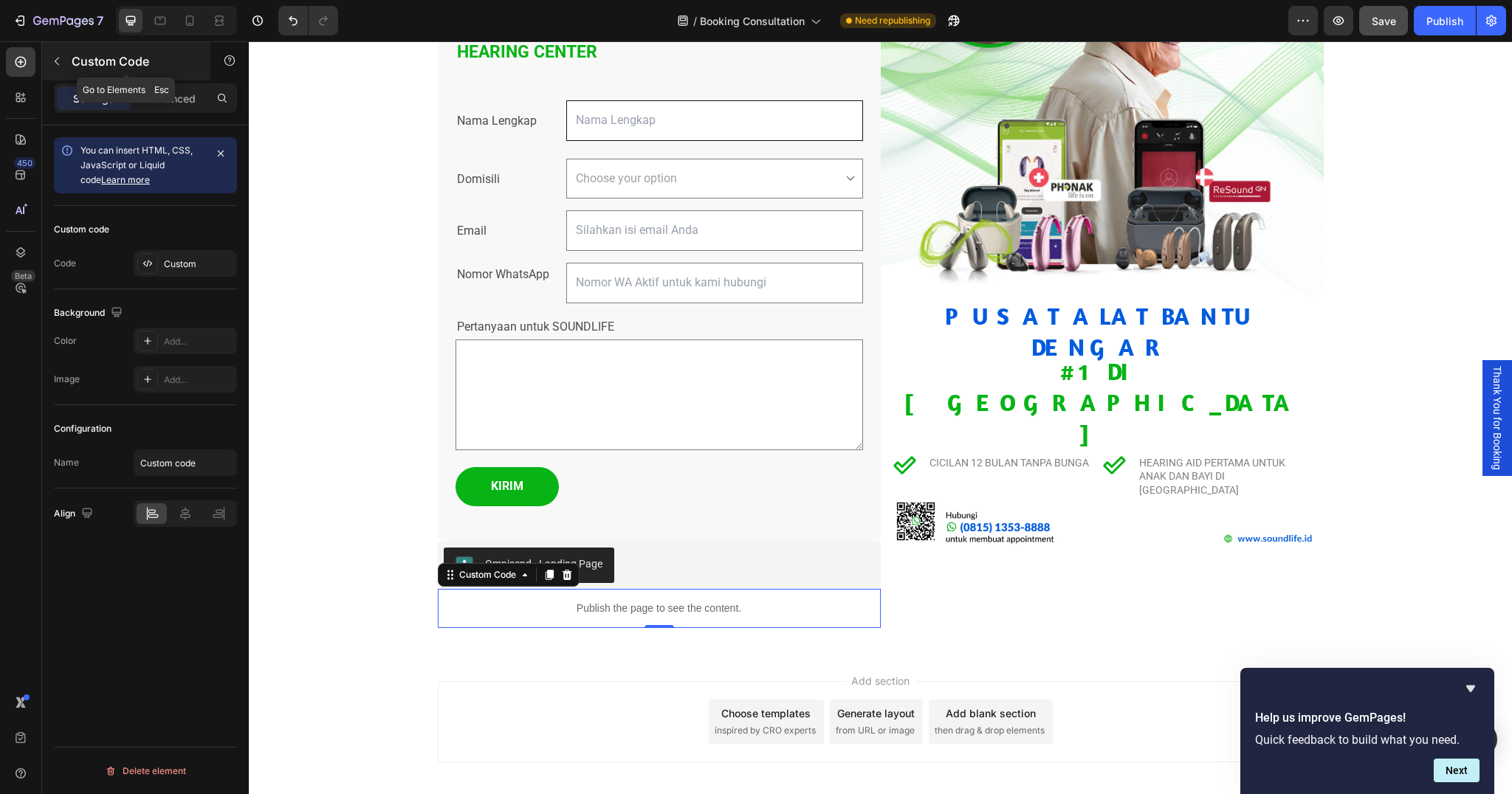
click at [43, 64] on div "Custom Code" at bounding box center [126, 61] width 168 height 38
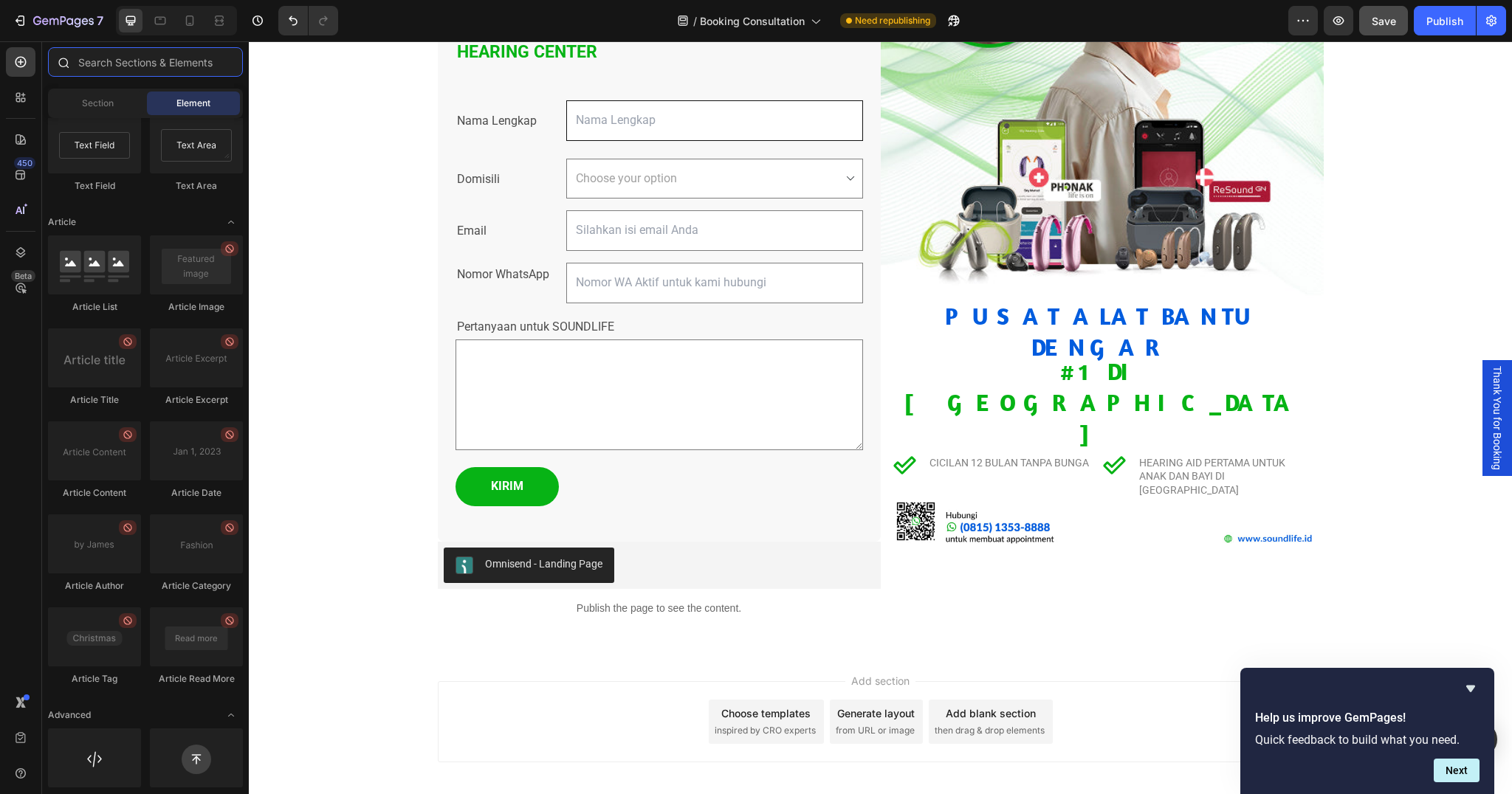
click at [159, 59] on input "text" at bounding box center [146, 62] width 195 height 29
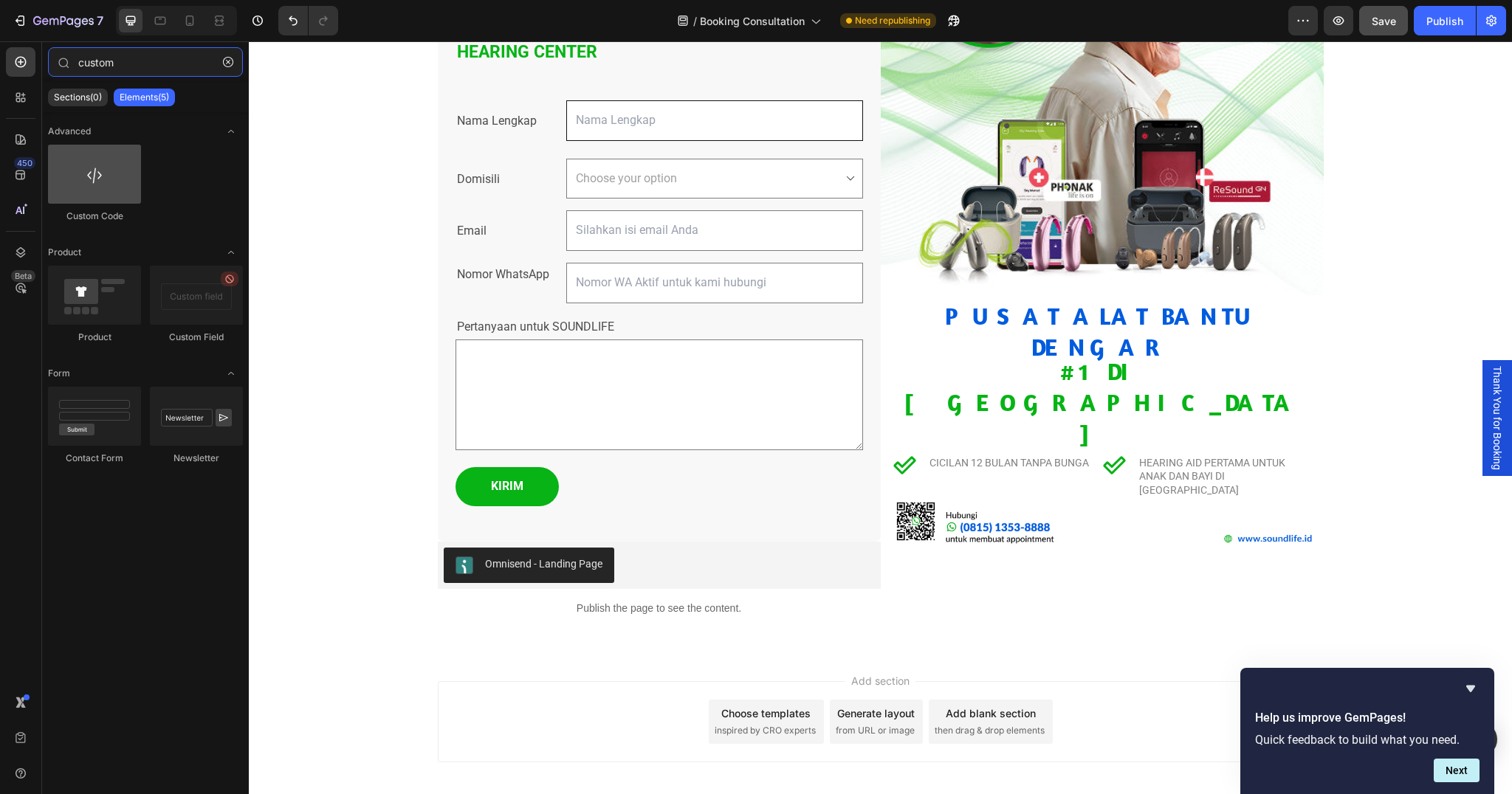
type input "custom"
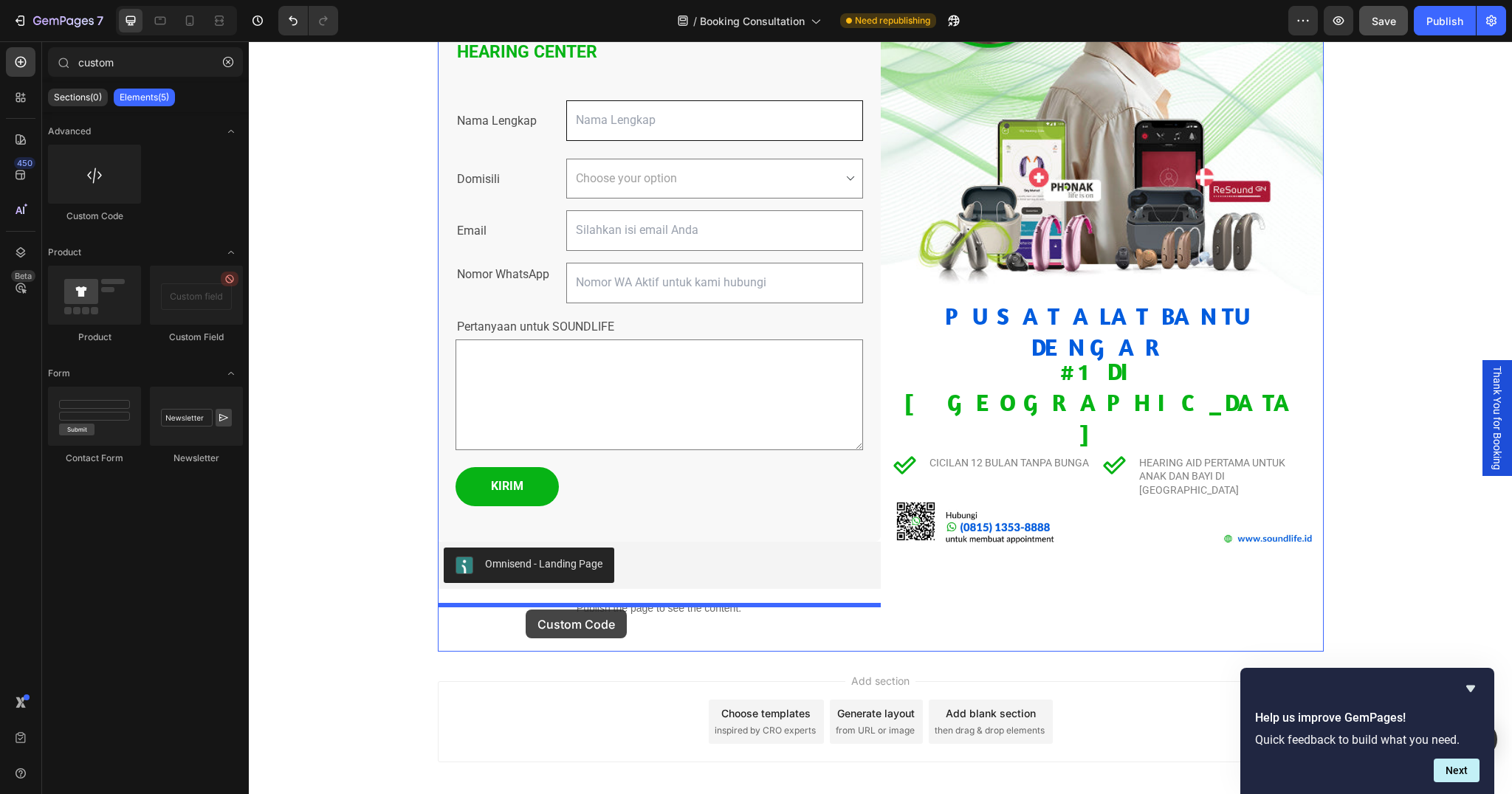
drag, startPoint x: 331, startPoint y: 223, endPoint x: 526, endPoint y: 610, distance: 433.4
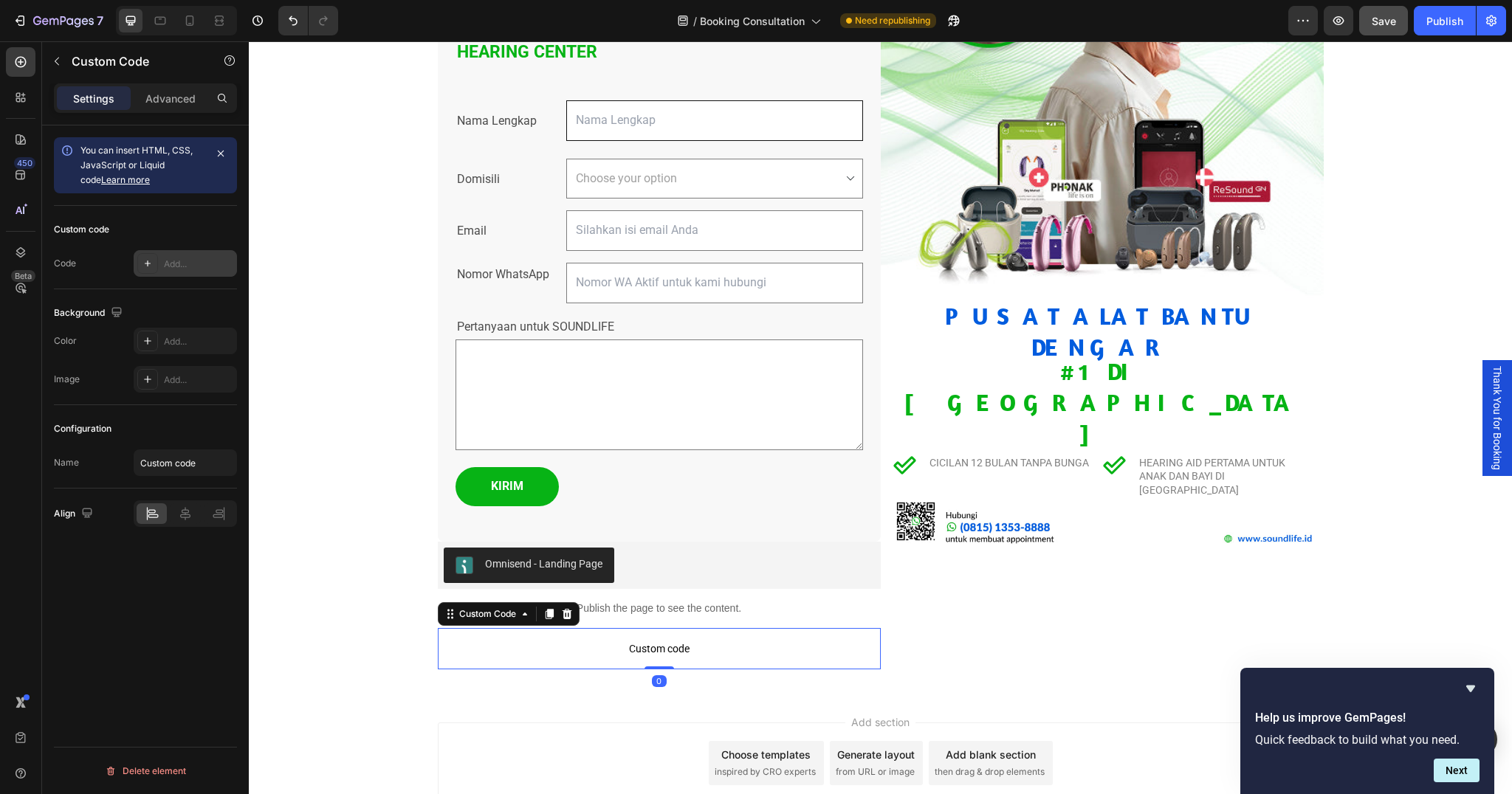
click at [170, 268] on div "Add..." at bounding box center [198, 264] width 70 height 13
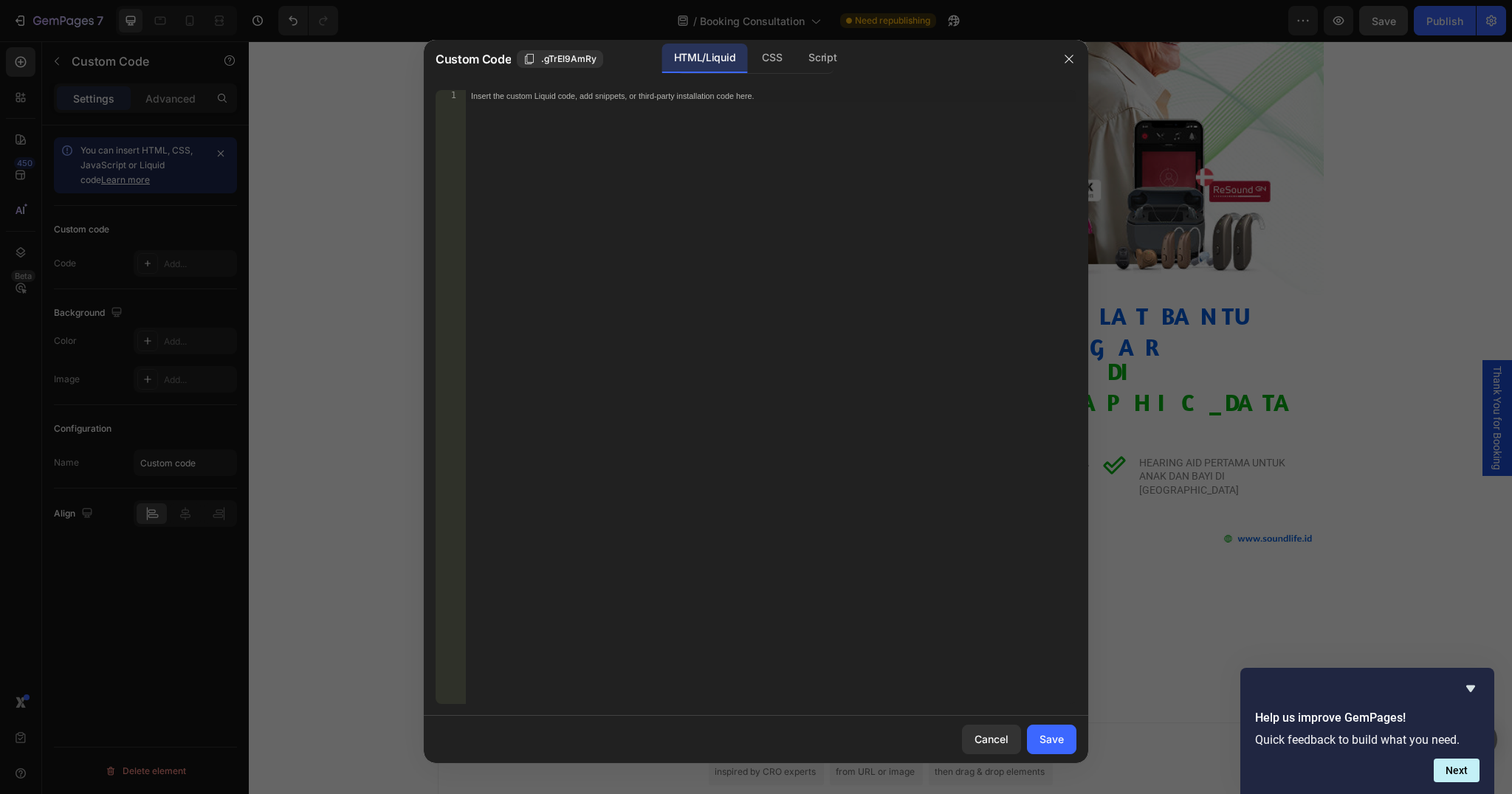
click at [749, 135] on div "Insert the custom Liquid code, add snippets, or third-party installation code h…" at bounding box center [771, 409] width 612 height 638
paste textarea "<div id="omnisend-embedded-v2-68d9f249e4d9da6b6d0133ec"></div>"
type textarea "<div id="omnisend-embedded-v2-68d9f249e4d9da6b6d0133ec"></div>"
click at [1049, 738] on div "Save" at bounding box center [1052, 739] width 25 height 16
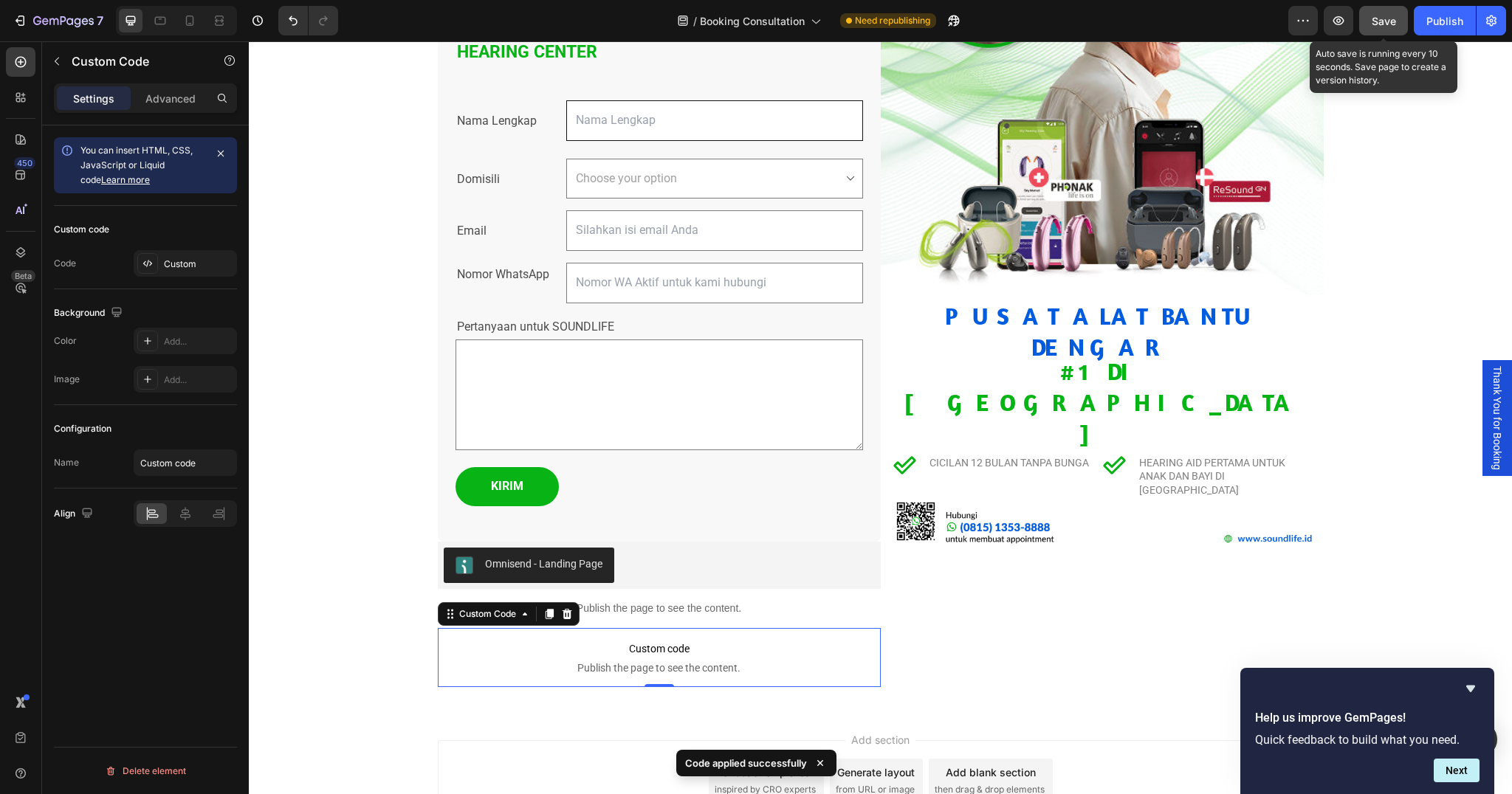
click at [1362, 17] on button "Save" at bounding box center [1384, 20] width 49 height 29
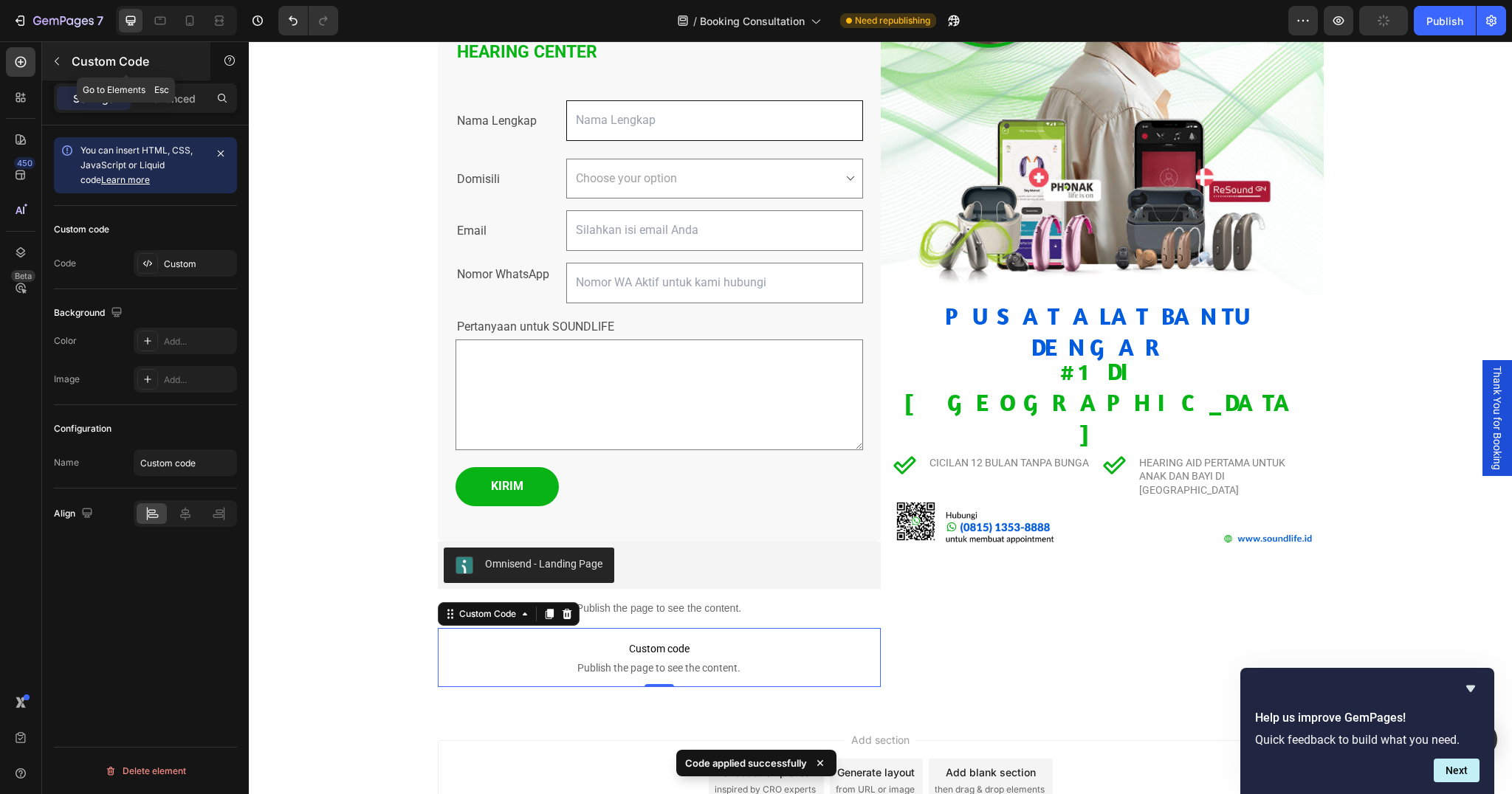
click at [60, 67] on button "button" at bounding box center [56, 61] width 24 height 24
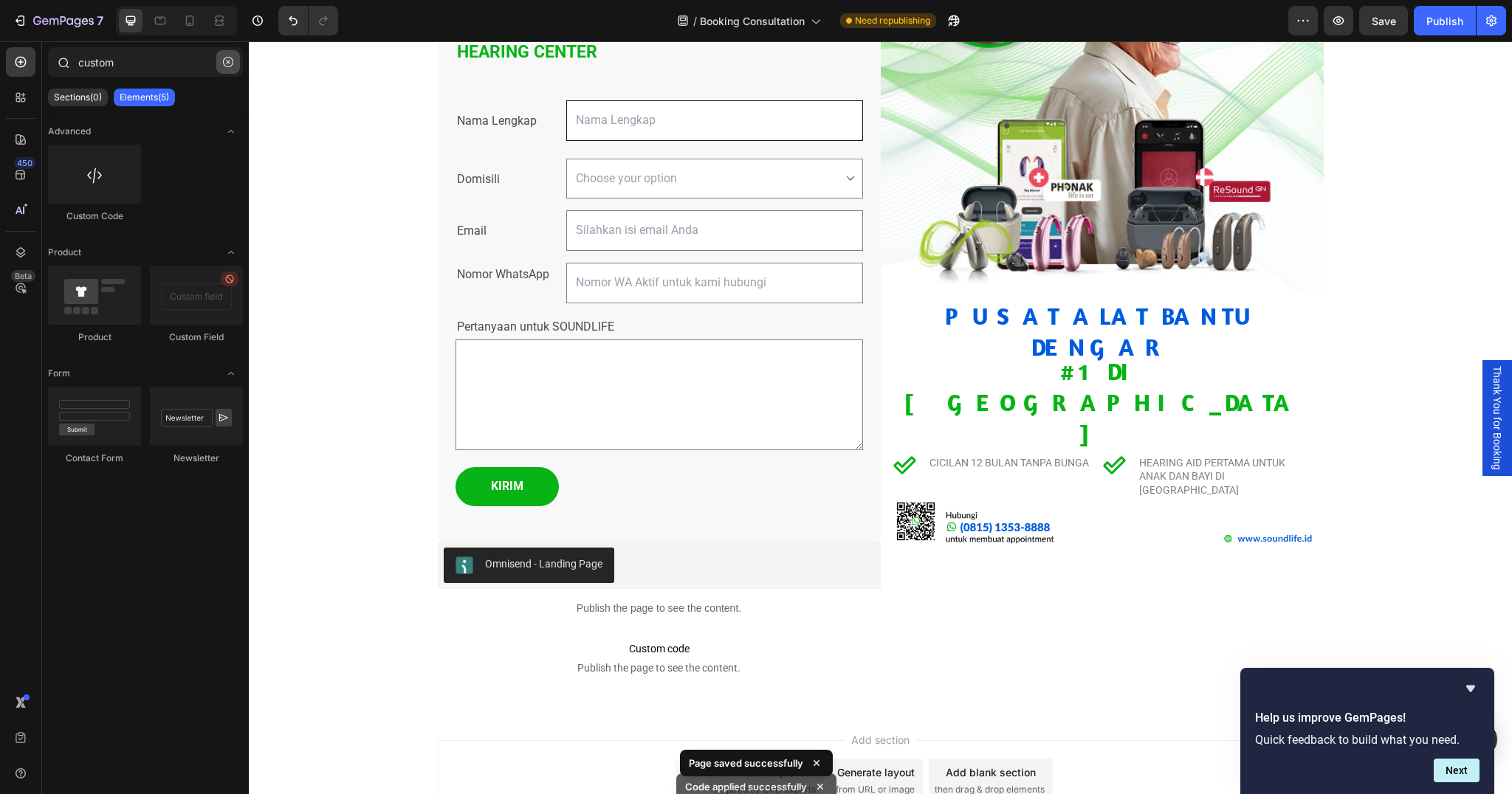
click at [226, 65] on icon "button" at bounding box center [228, 62] width 11 height 11
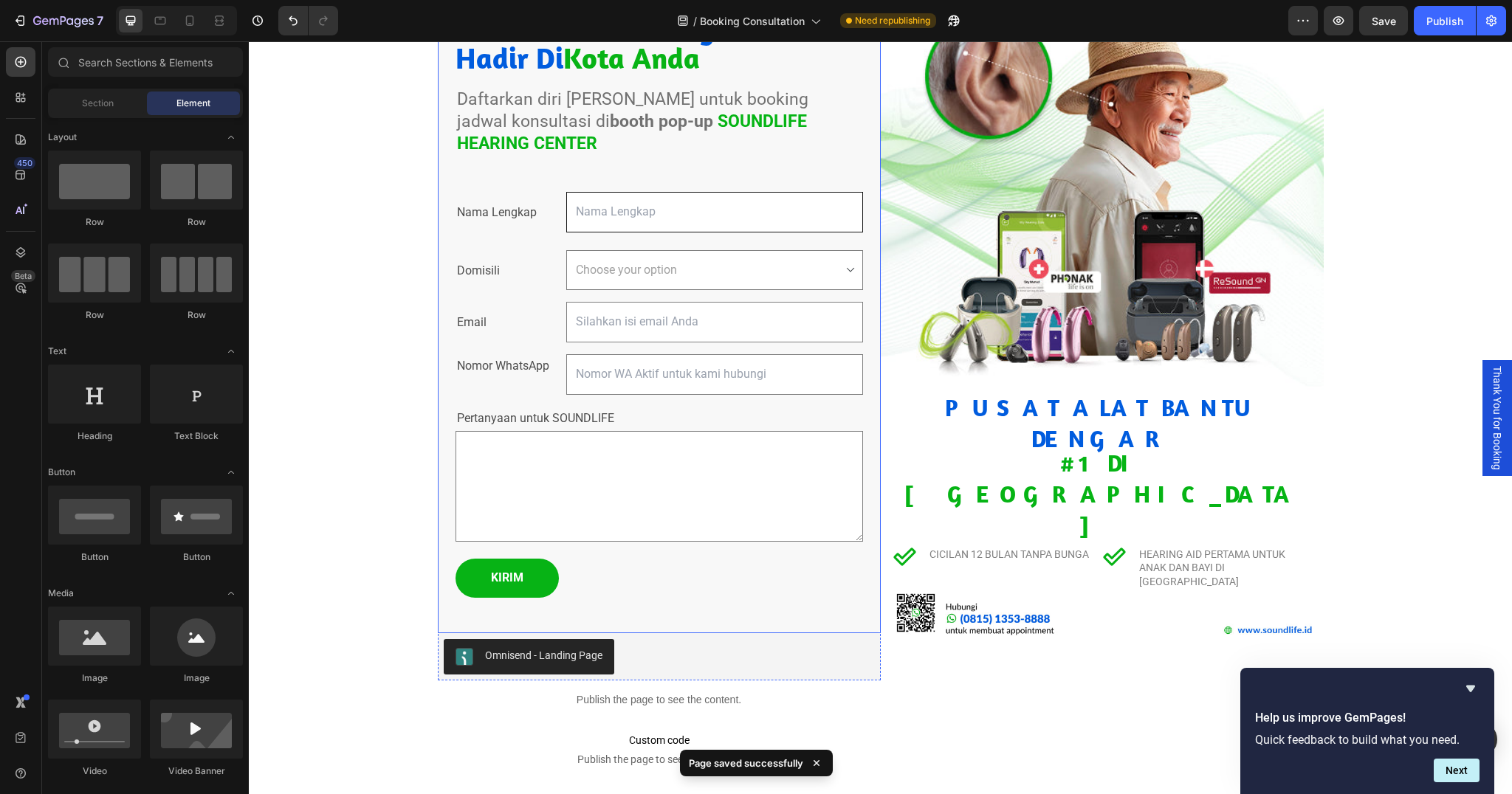
scroll to position [331, 0]
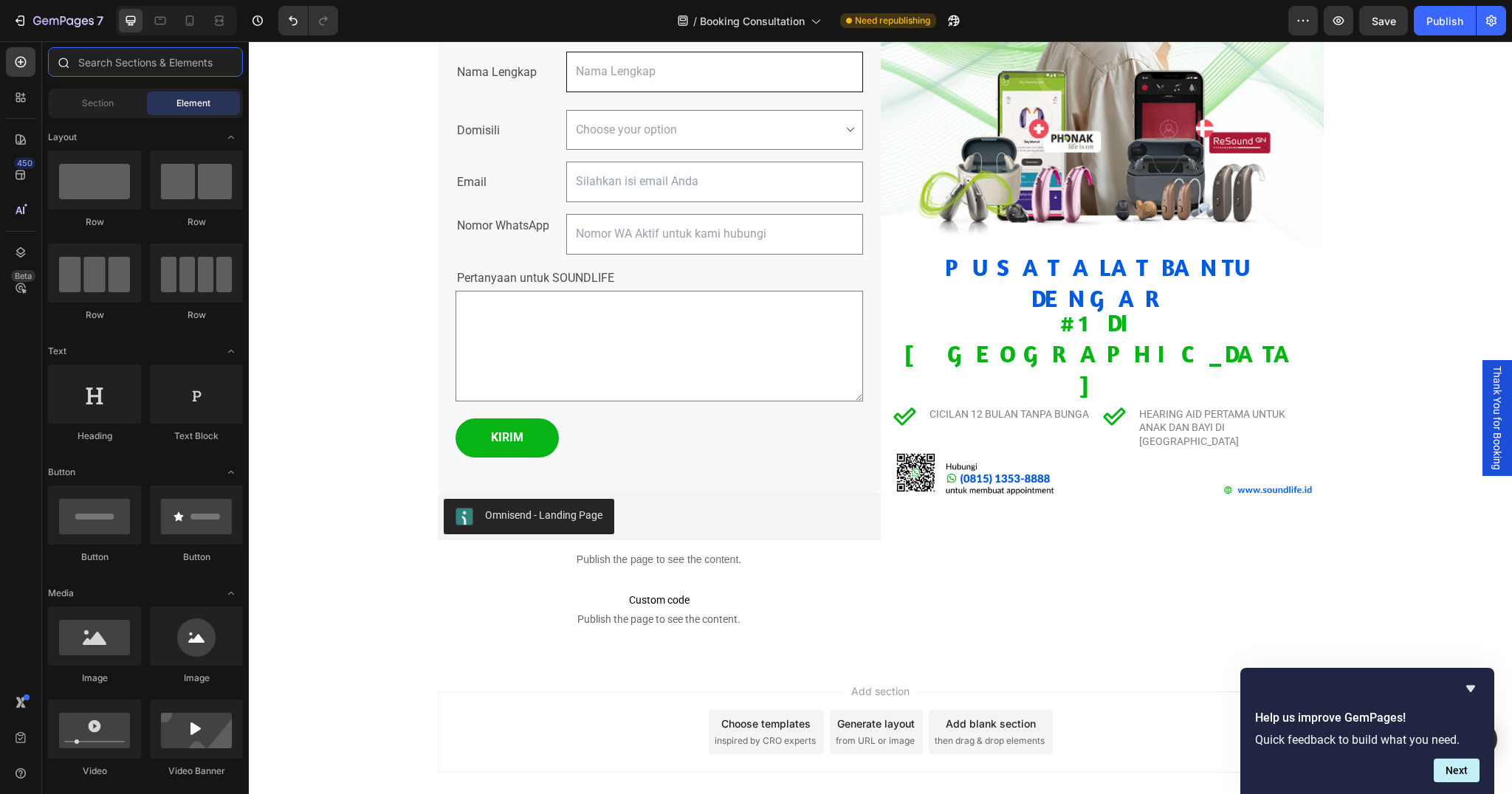
click at [154, 61] on input "text" at bounding box center [146, 62] width 195 height 29
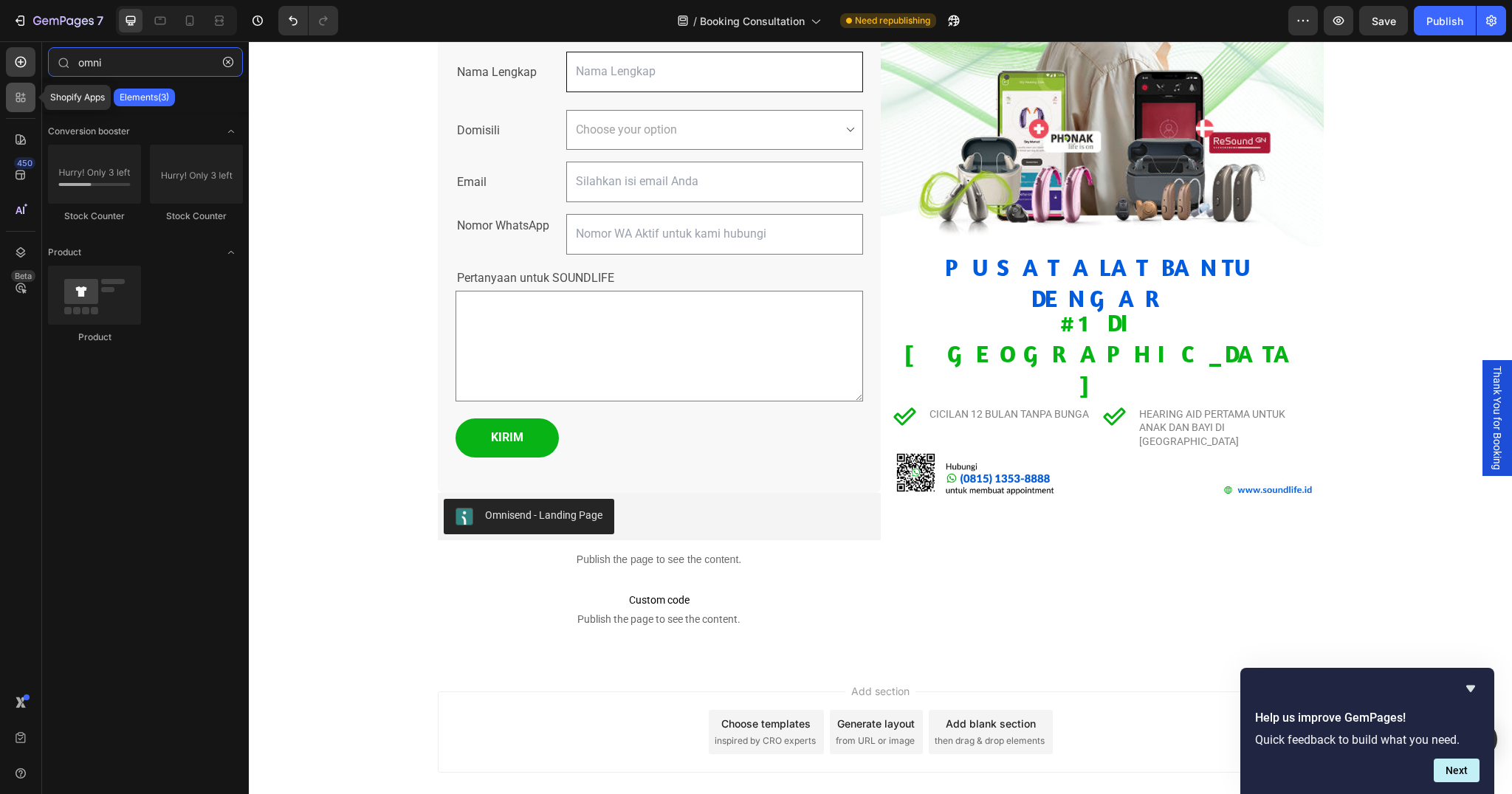
type input "omni"
click at [26, 103] on icon at bounding box center [20, 97] width 15 height 15
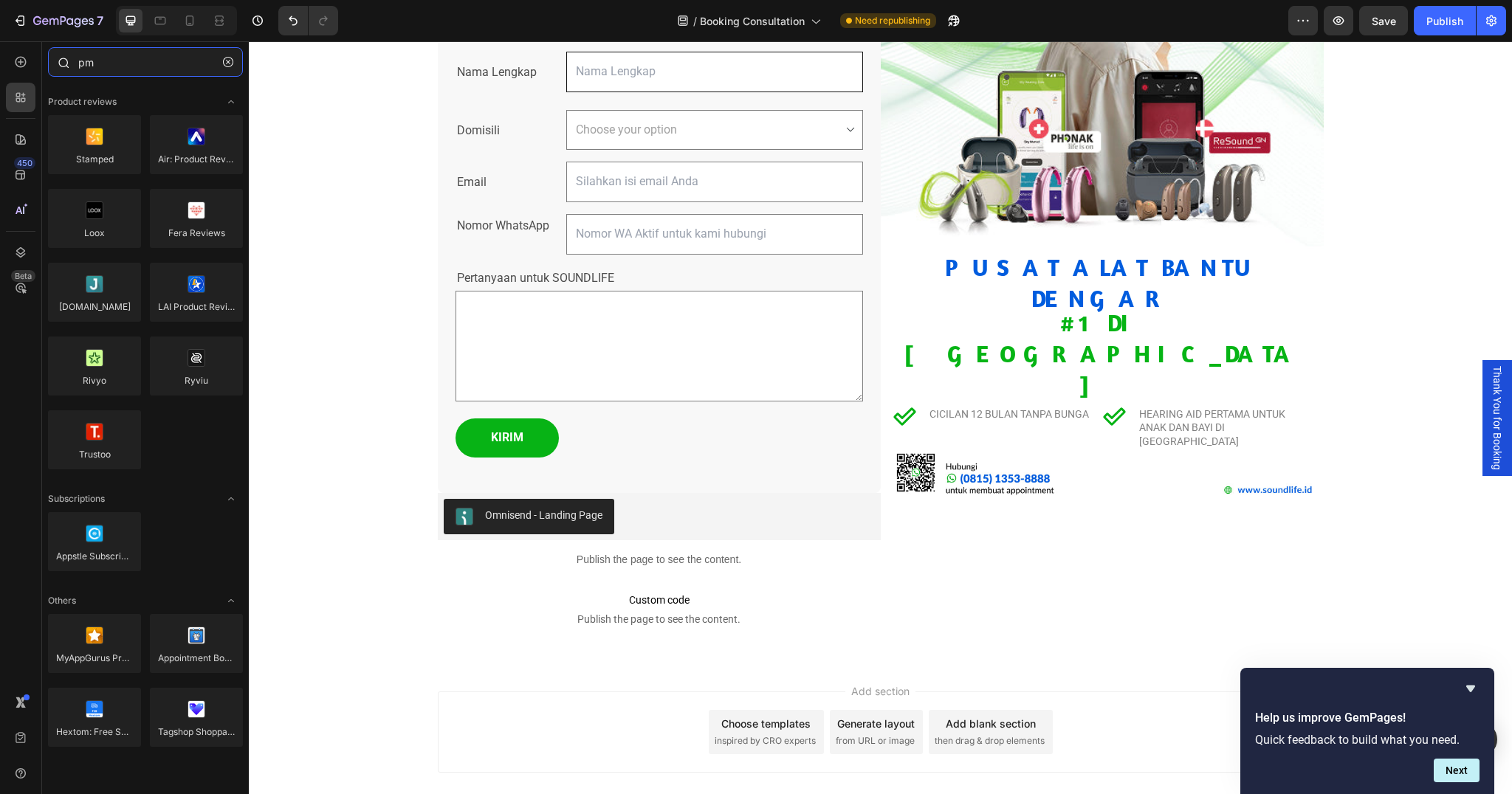
type input "p"
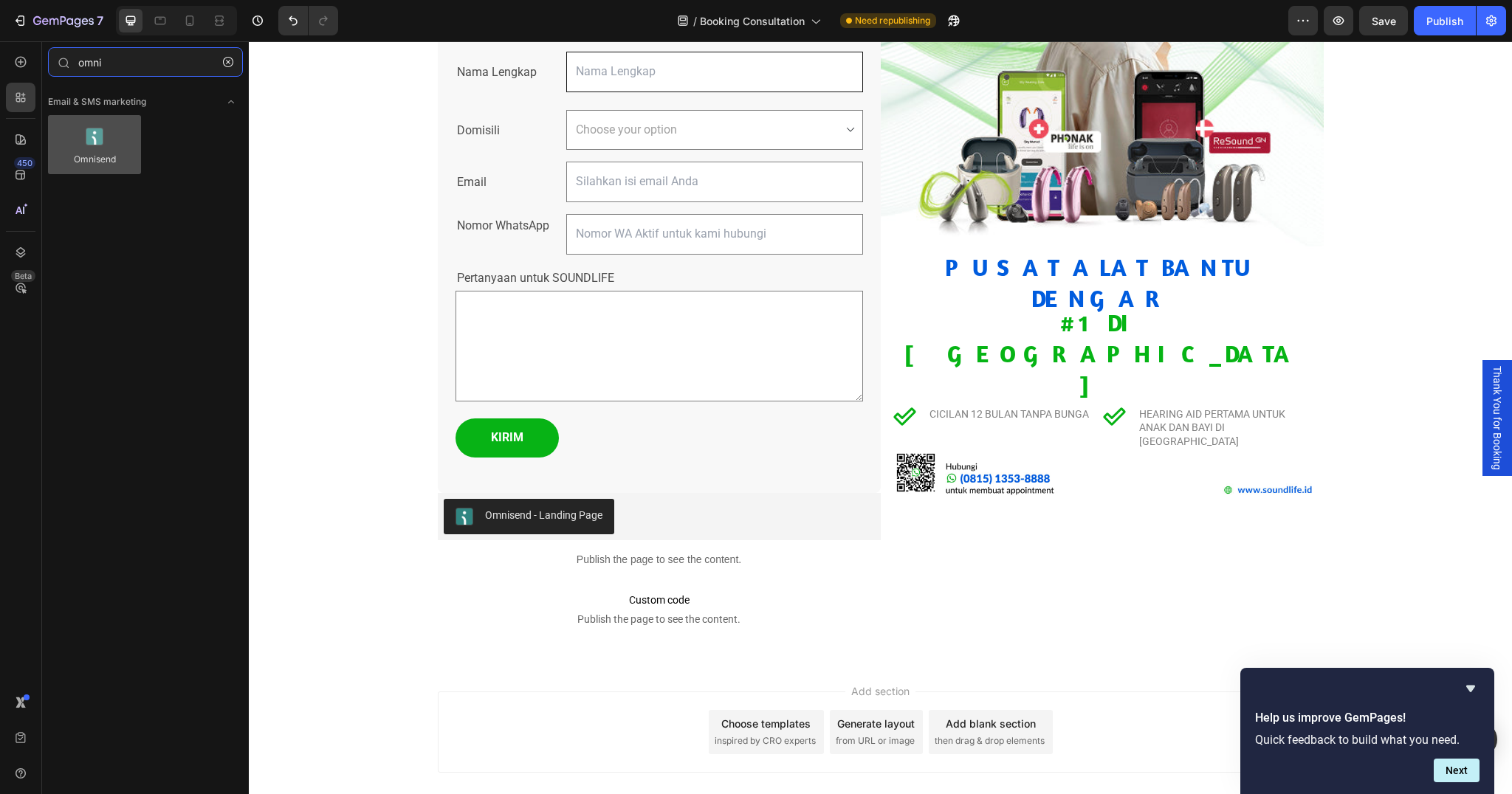
type input "omni"
click at [105, 154] on div at bounding box center [95, 145] width 93 height 59
drag, startPoint x: 105, startPoint y: 154, endPoint x: 116, endPoint y: 115, distance: 40.5
click at [116, 115] on div at bounding box center [95, 145] width 93 height 59
click at [500, 508] on div "Omnisend - Landing Page" at bounding box center [544, 515] width 118 height 16
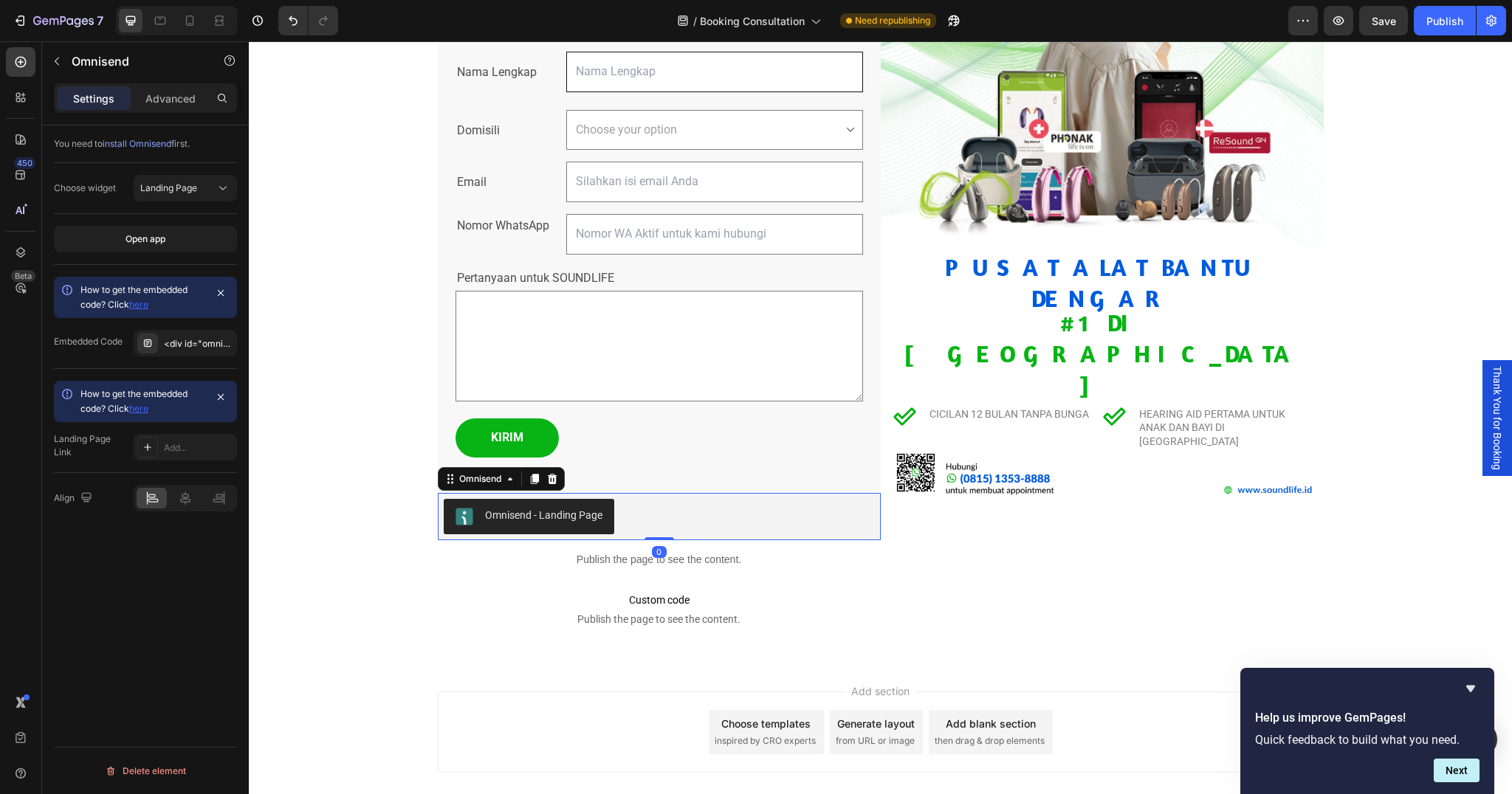
click at [141, 141] on span "install Omnisend" at bounding box center [137, 144] width 69 height 11
click at [142, 147] on span "install Omnisend" at bounding box center [137, 144] width 69 height 11
click at [143, 303] on link "here" at bounding box center [138, 305] width 19 height 11
